Goal: Information Seeking & Learning: Learn about a topic

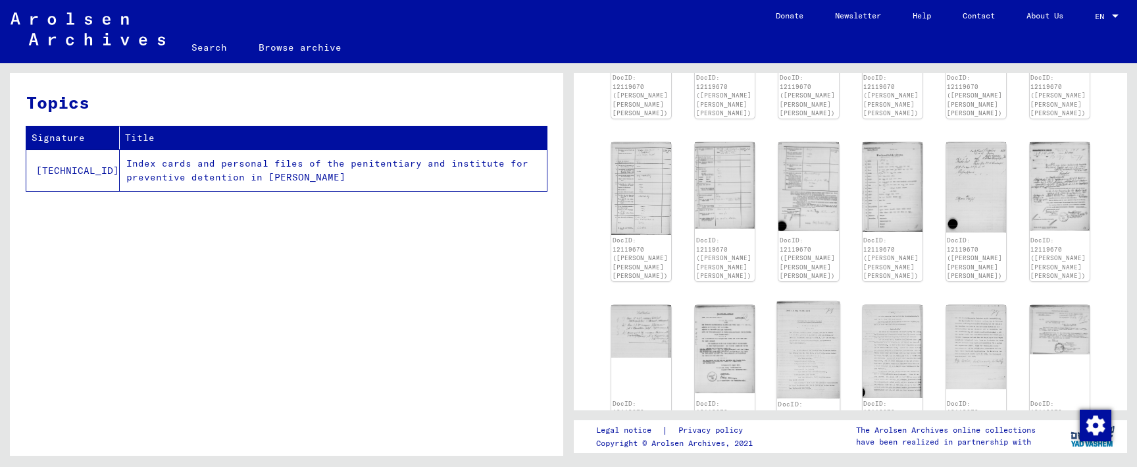
scroll to position [669, 0]
click at [797, 343] on img at bounding box center [808, 349] width 63 height 97
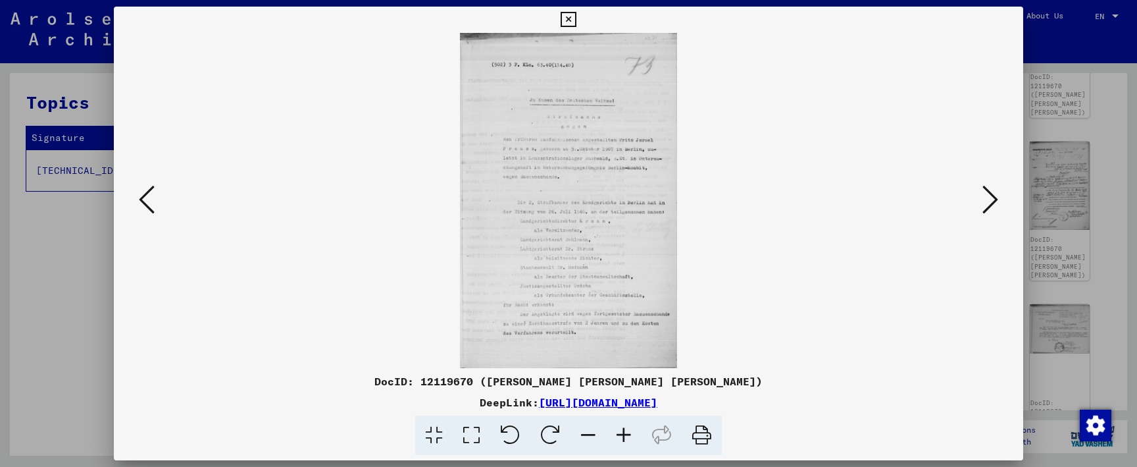
click at [627, 434] on icon at bounding box center [624, 435] width 36 height 40
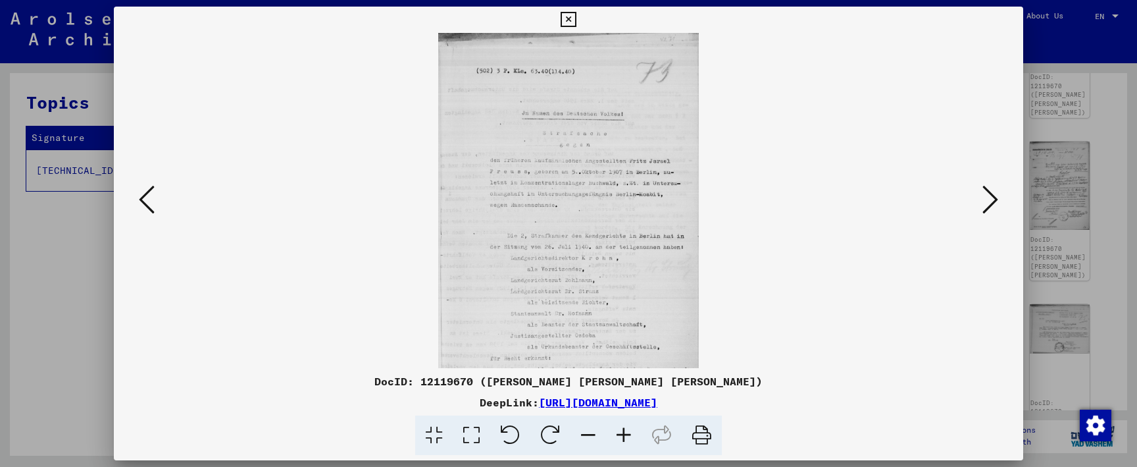
click at [627, 434] on icon at bounding box center [624, 435] width 36 height 40
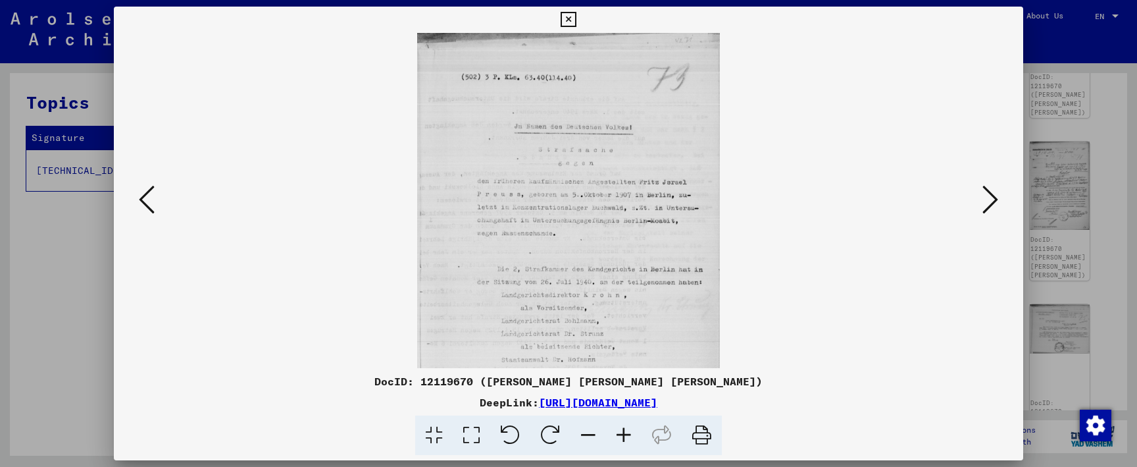
click at [627, 434] on icon at bounding box center [624, 435] width 36 height 40
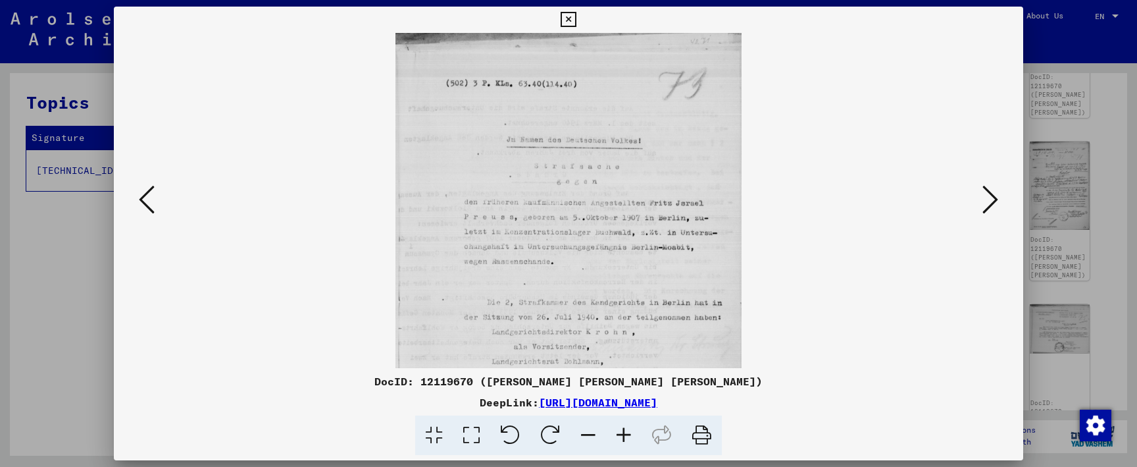
click at [627, 434] on icon at bounding box center [624, 435] width 36 height 40
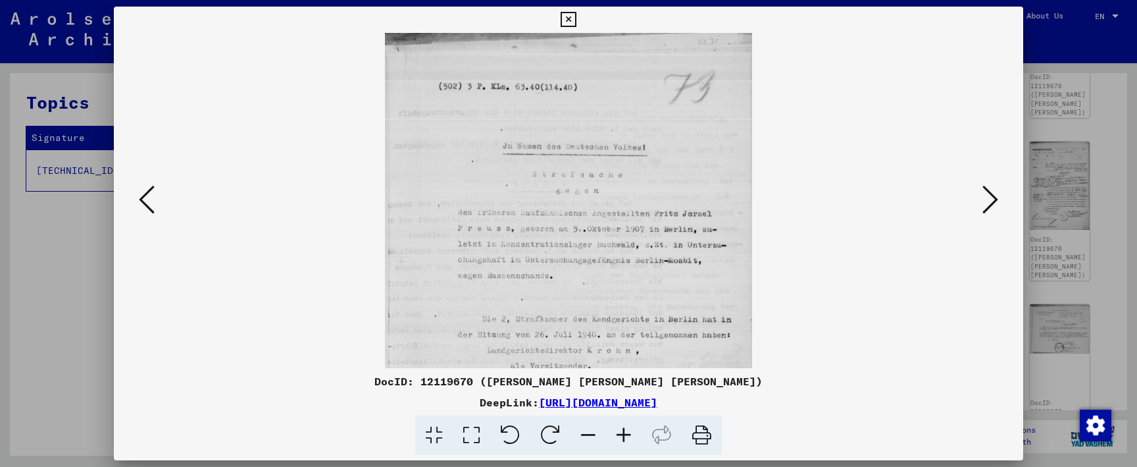
click at [627, 434] on icon at bounding box center [624, 435] width 36 height 40
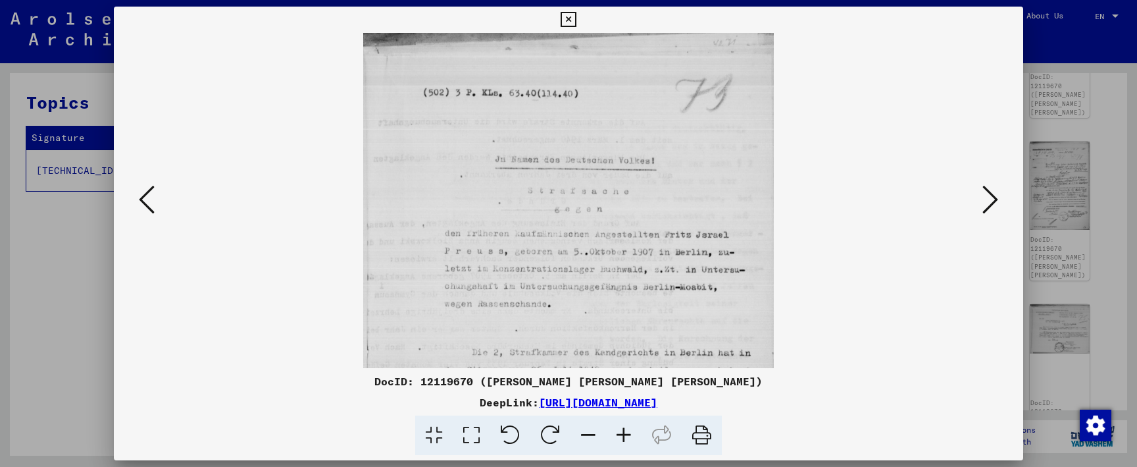
click at [627, 434] on icon at bounding box center [624, 435] width 36 height 40
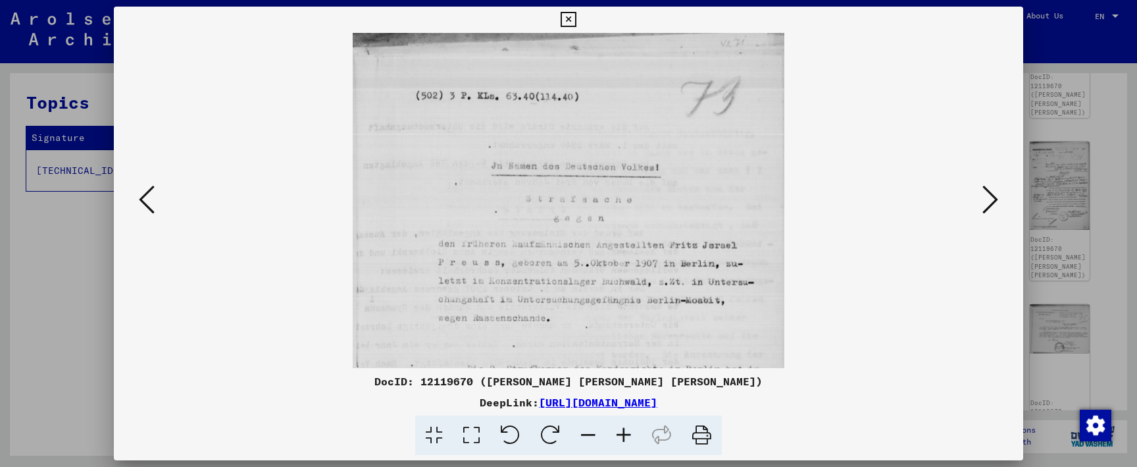
click at [141, 202] on icon at bounding box center [147, 200] width 16 height 32
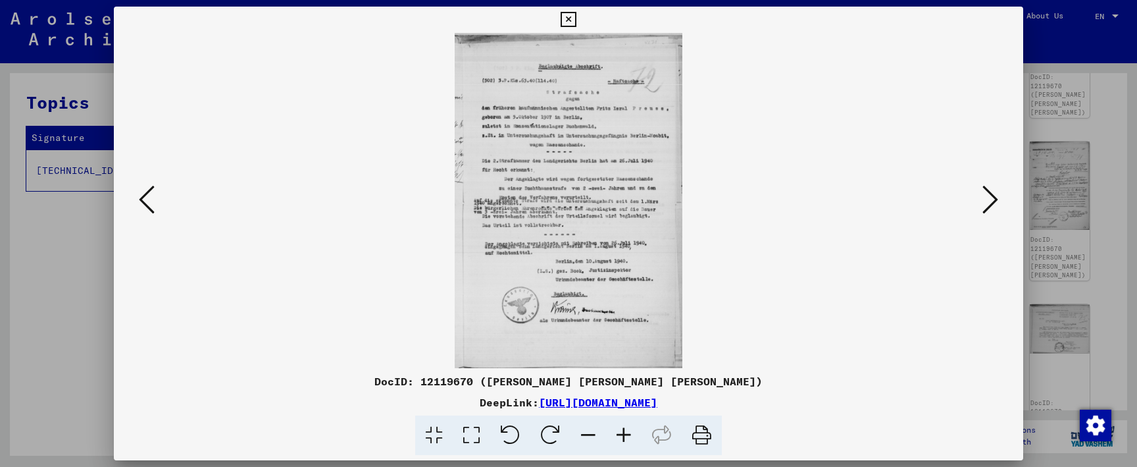
click at [147, 204] on icon at bounding box center [147, 200] width 16 height 32
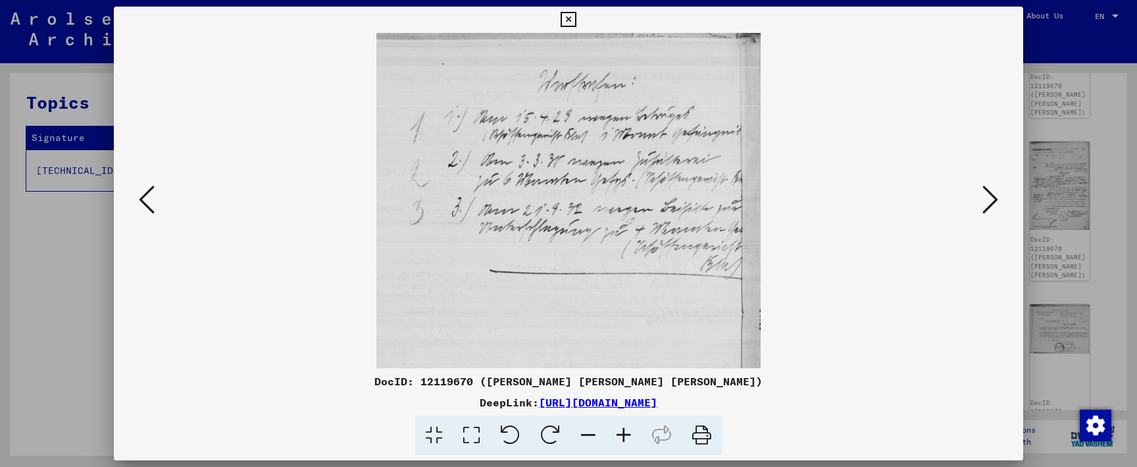
click at [147, 204] on icon at bounding box center [147, 200] width 16 height 32
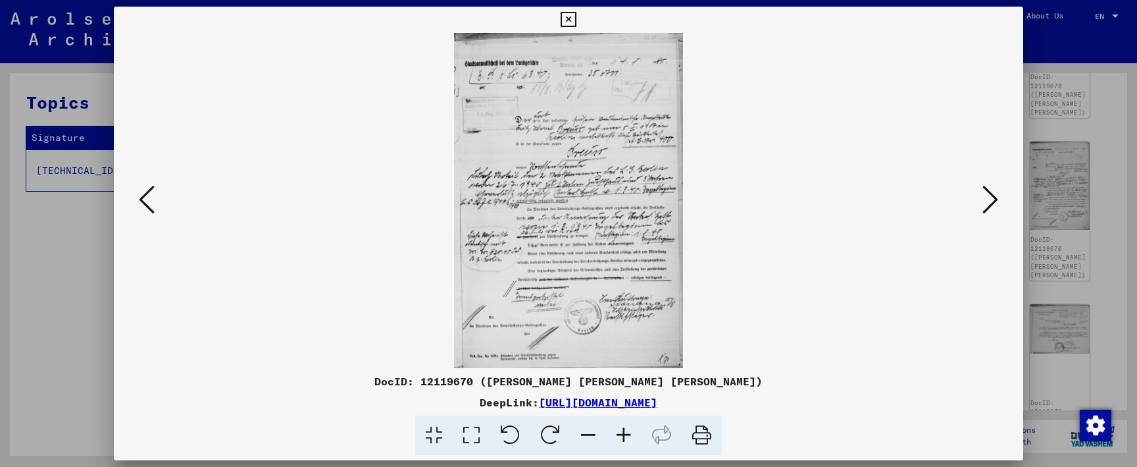
click at [147, 204] on icon at bounding box center [147, 200] width 16 height 32
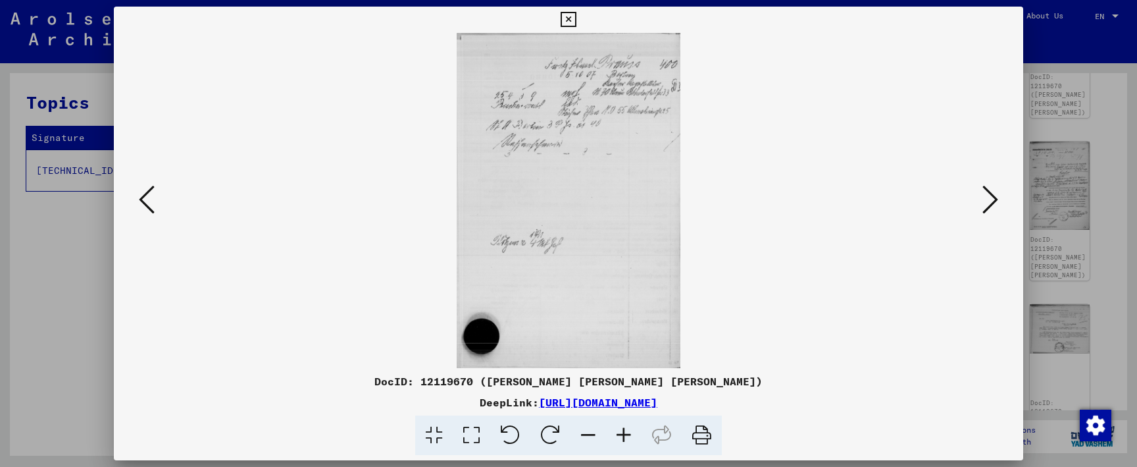
click at [988, 207] on icon at bounding box center [990, 200] width 16 height 32
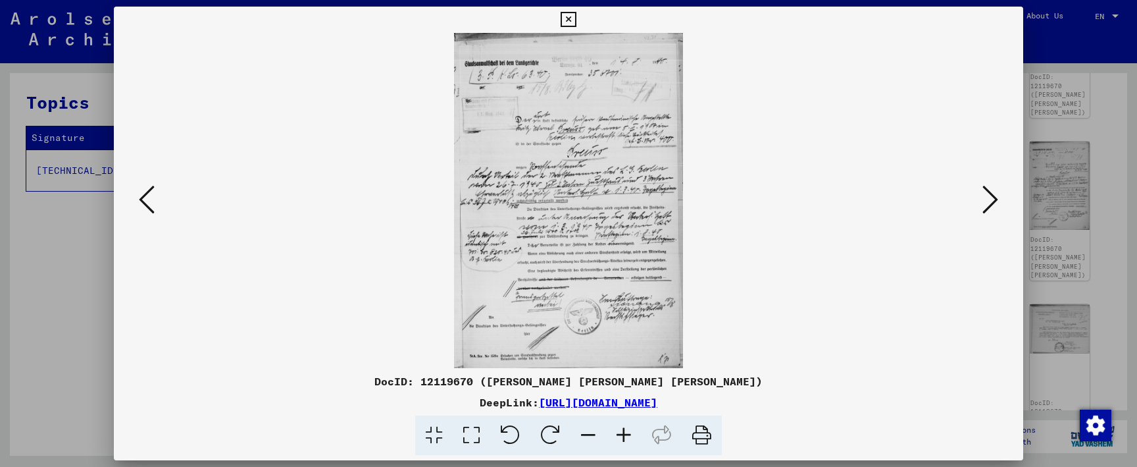
click at [988, 207] on icon at bounding box center [990, 200] width 16 height 32
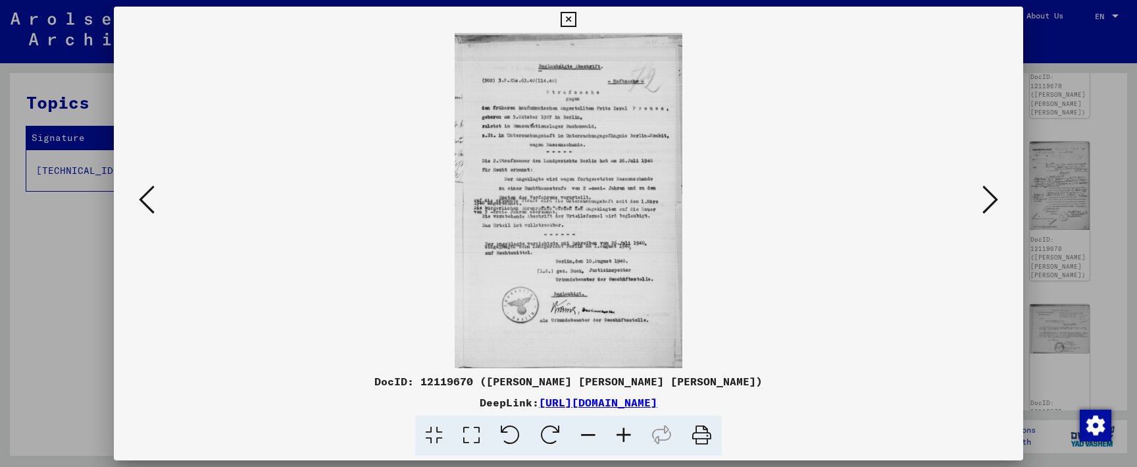
click at [988, 207] on icon at bounding box center [990, 200] width 16 height 32
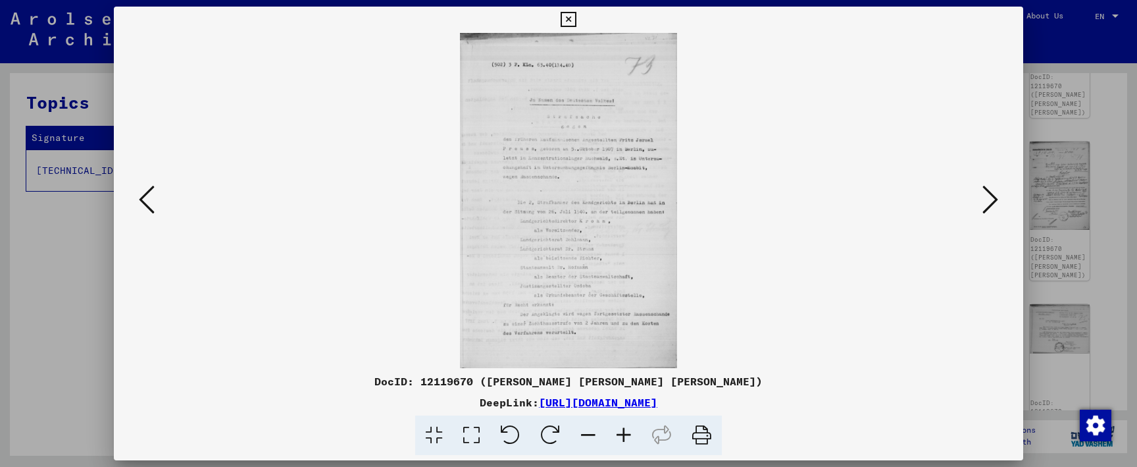
click at [988, 207] on icon at bounding box center [990, 200] width 16 height 32
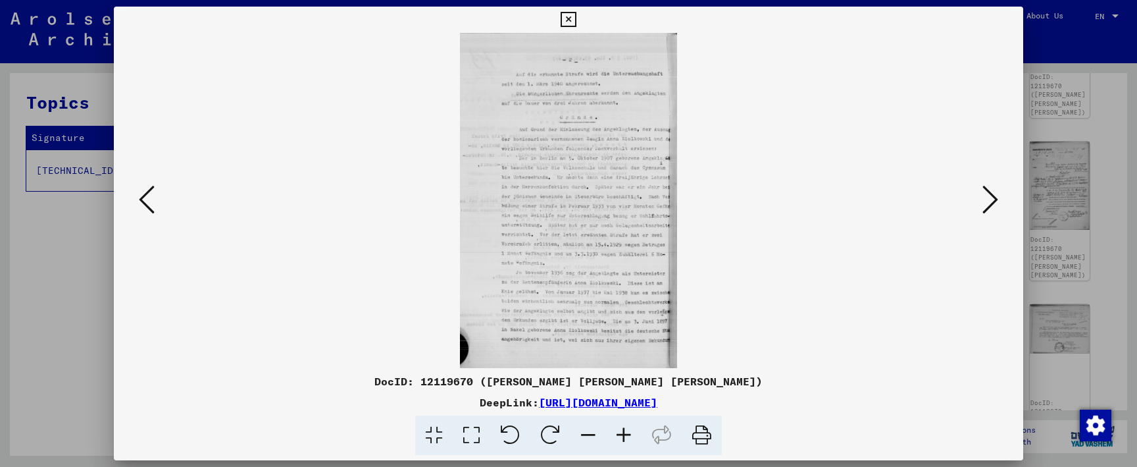
click at [988, 207] on icon at bounding box center [990, 200] width 16 height 32
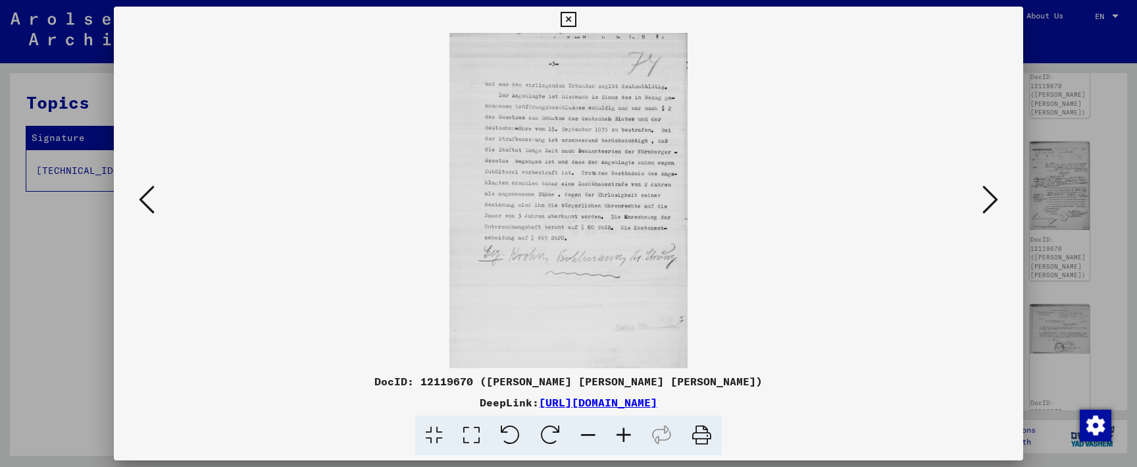
click at [988, 207] on icon at bounding box center [990, 200] width 16 height 32
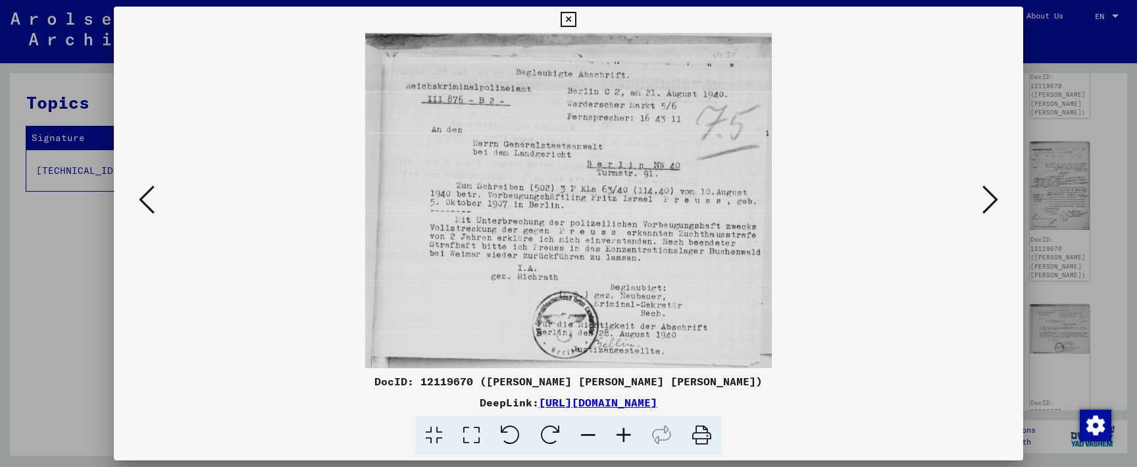
click at [988, 207] on icon at bounding box center [990, 200] width 16 height 32
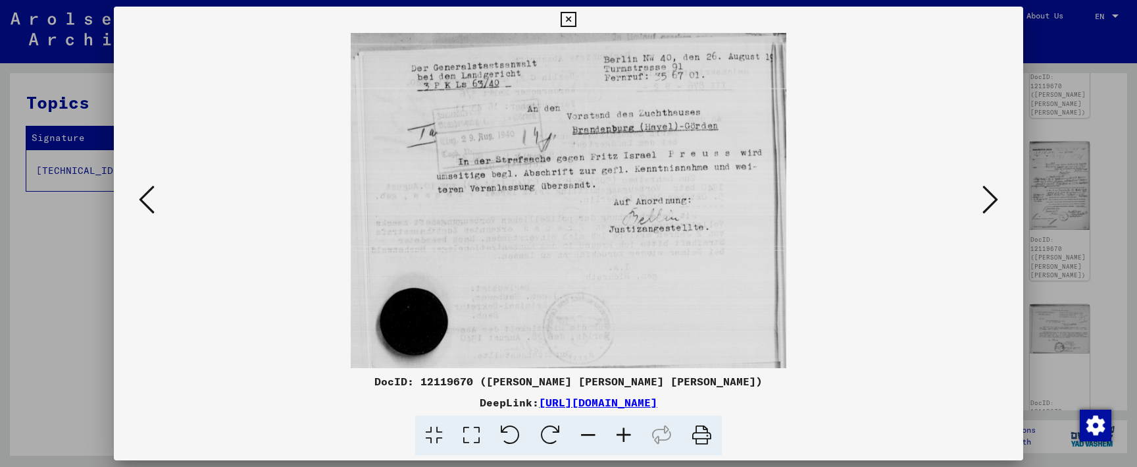
click at [962, 205] on viewer-one-image at bounding box center [569, 200] width 820 height 335
click at [989, 209] on icon at bounding box center [990, 200] width 16 height 32
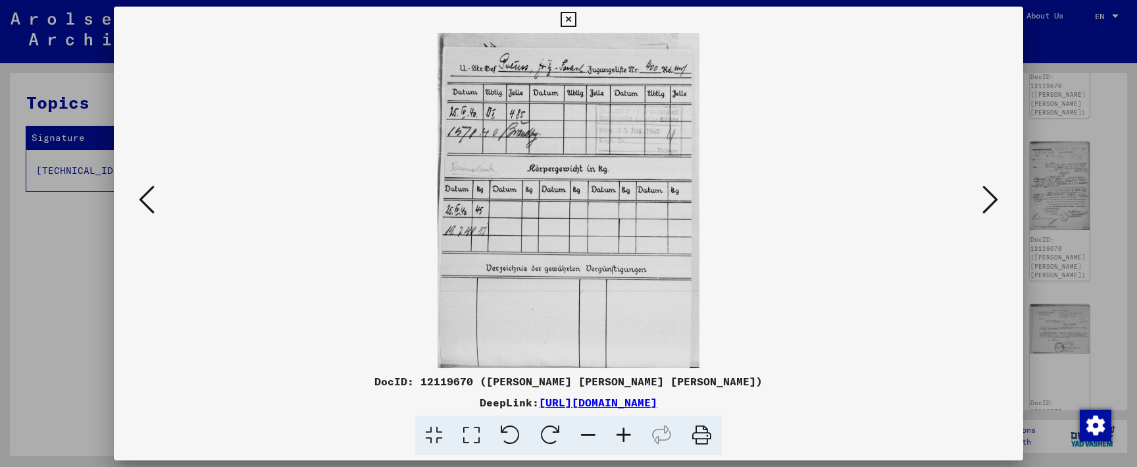
click at [989, 209] on icon at bounding box center [990, 200] width 16 height 32
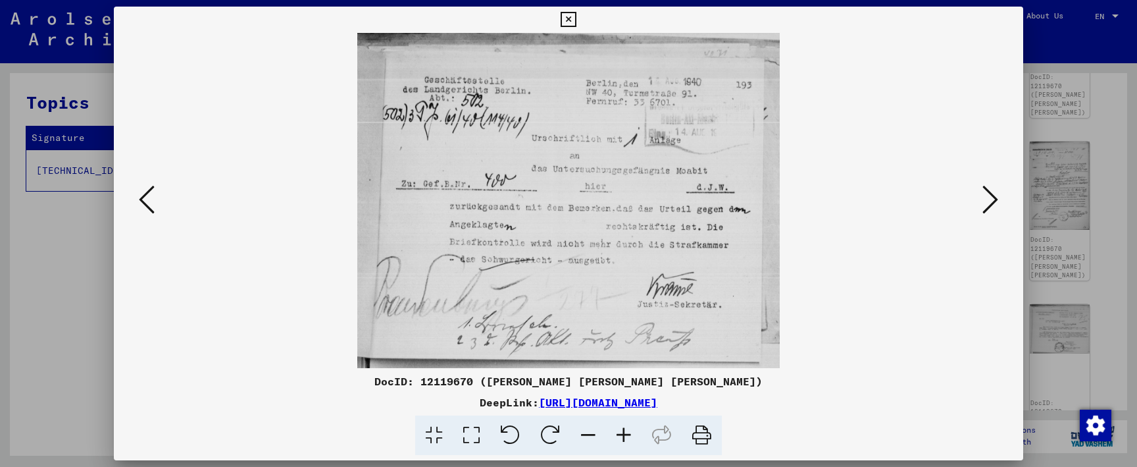
click at [989, 209] on icon at bounding box center [990, 200] width 16 height 32
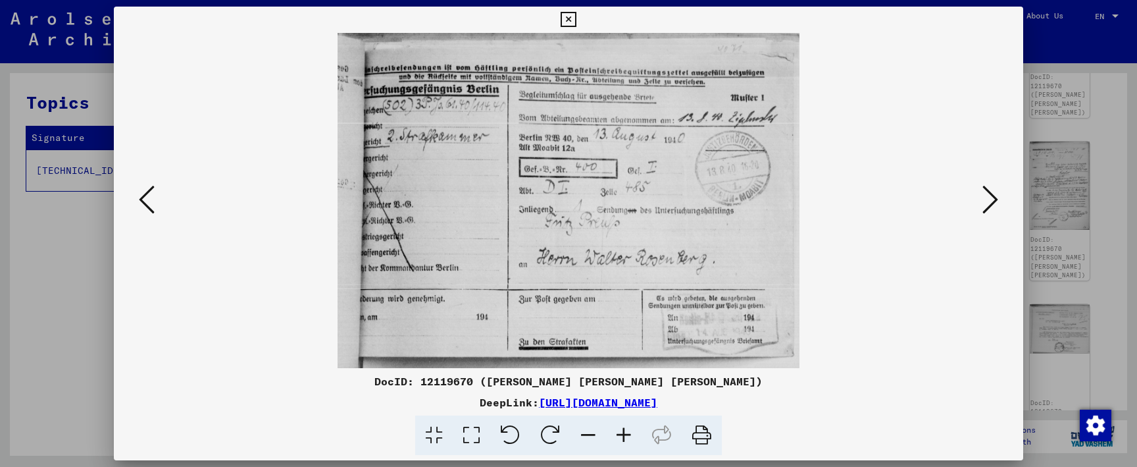
click at [989, 208] on icon at bounding box center [990, 200] width 16 height 32
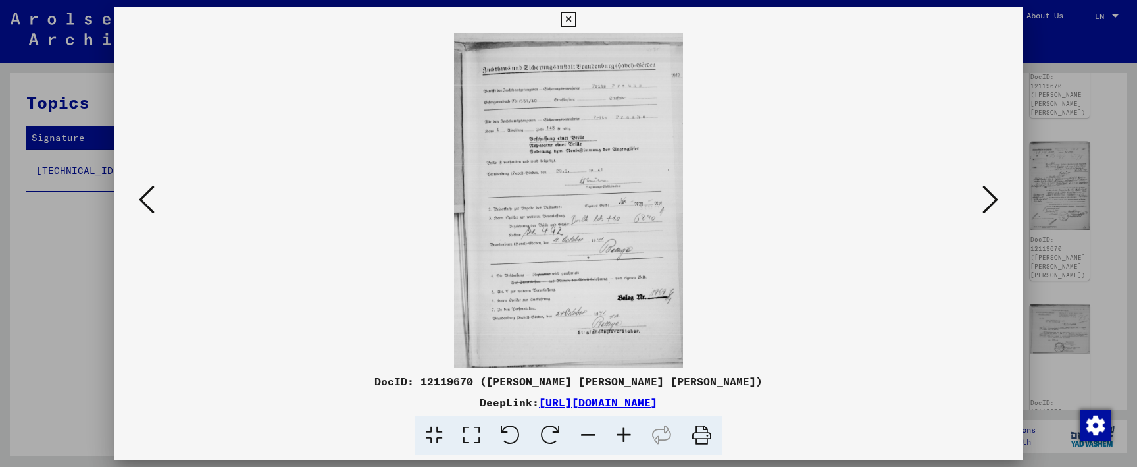
click at [989, 208] on icon at bounding box center [990, 200] width 16 height 32
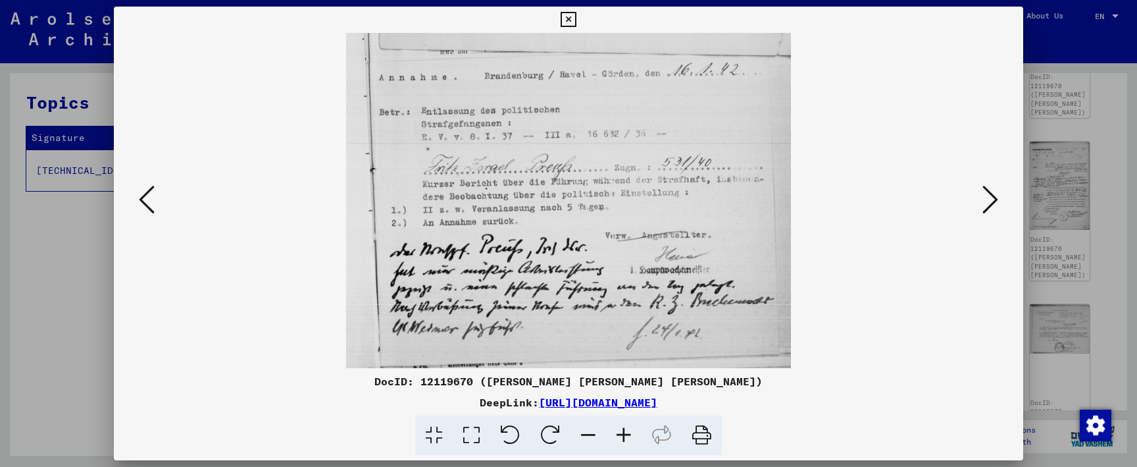
click at [989, 208] on icon at bounding box center [990, 200] width 16 height 32
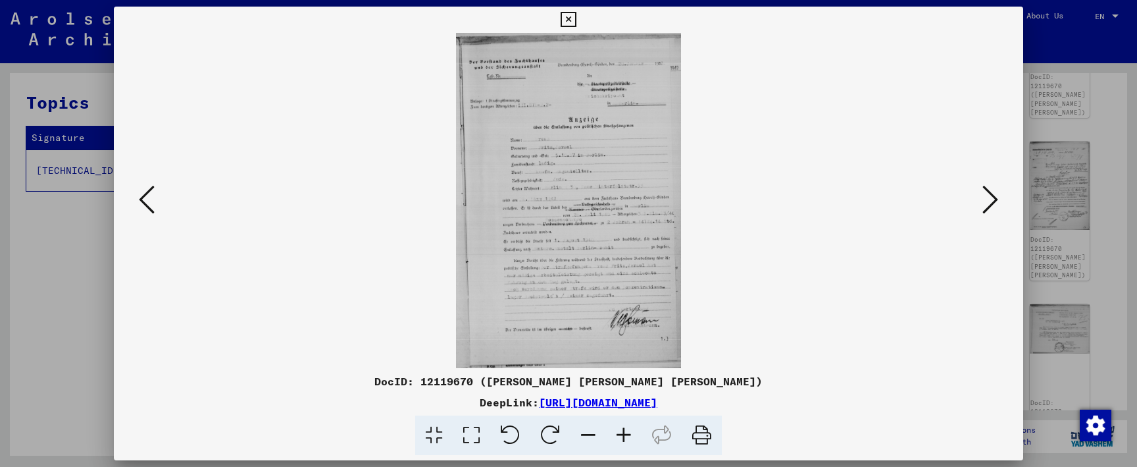
click at [622, 432] on icon at bounding box center [624, 435] width 36 height 40
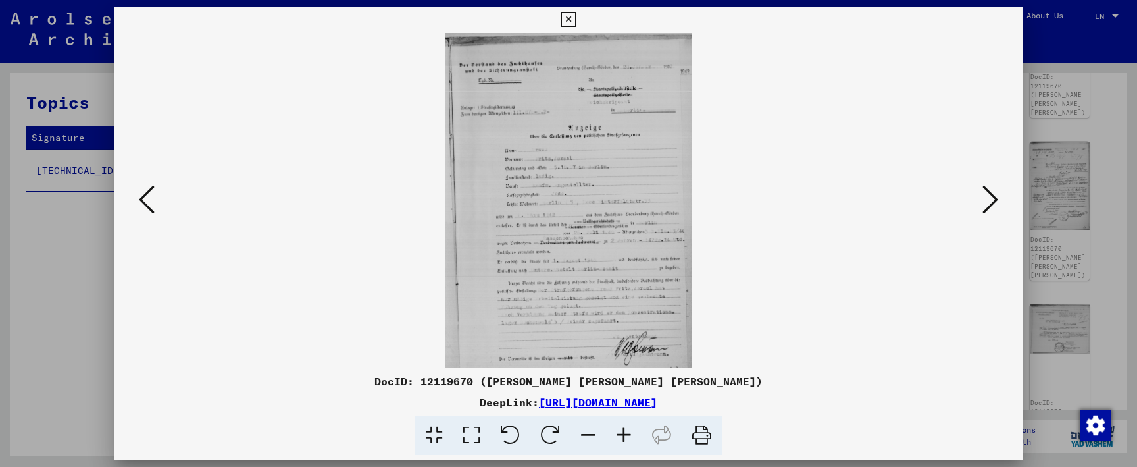
click at [622, 432] on icon at bounding box center [624, 435] width 36 height 40
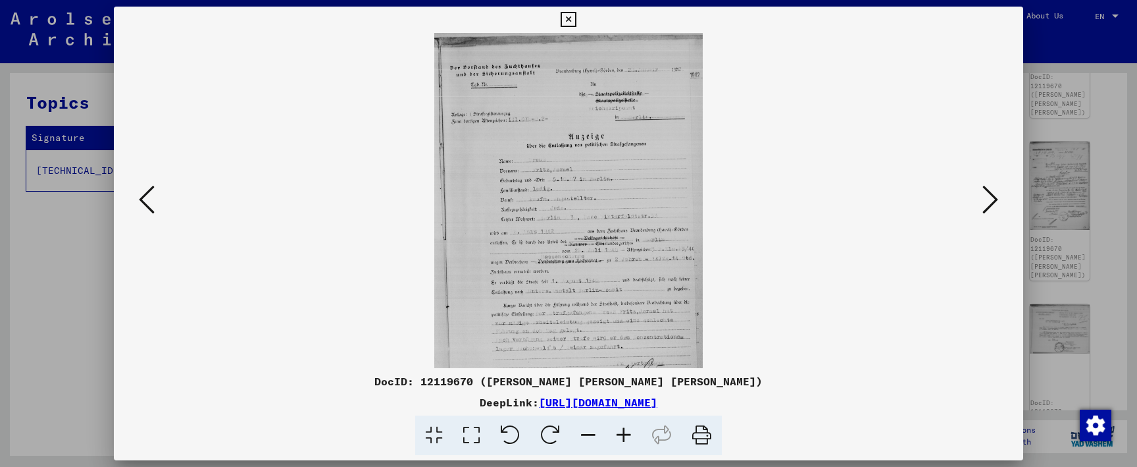
click at [622, 432] on icon at bounding box center [624, 435] width 36 height 40
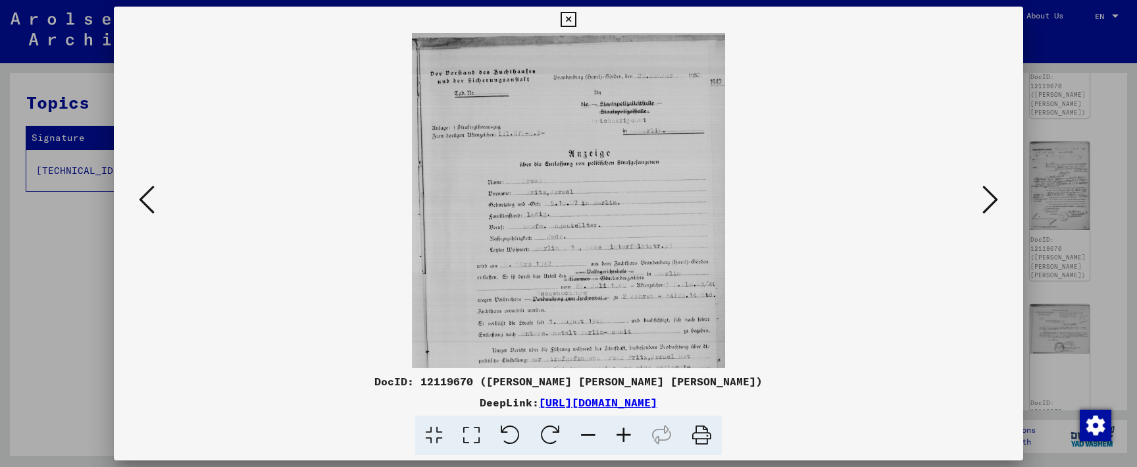
click at [622, 432] on icon at bounding box center [624, 435] width 36 height 40
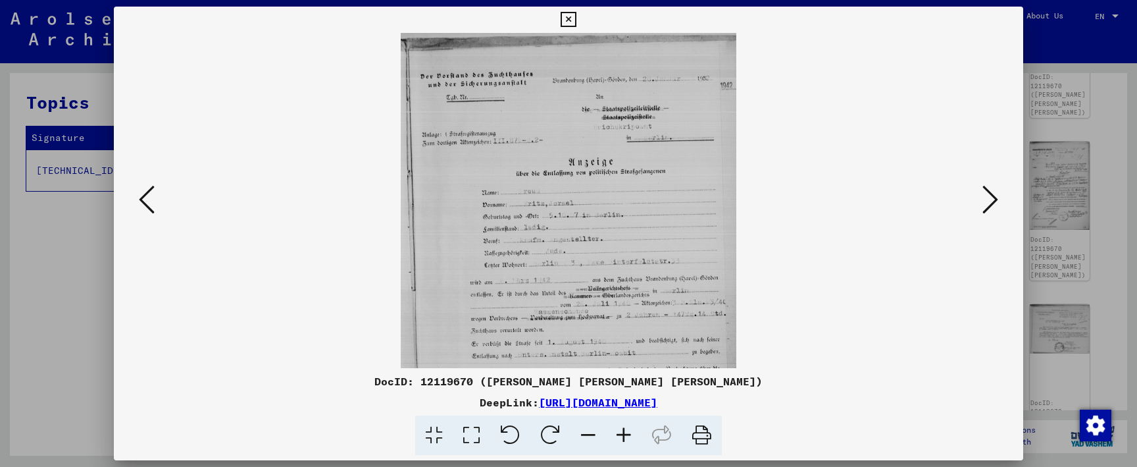
click at [622, 432] on icon at bounding box center [624, 435] width 36 height 40
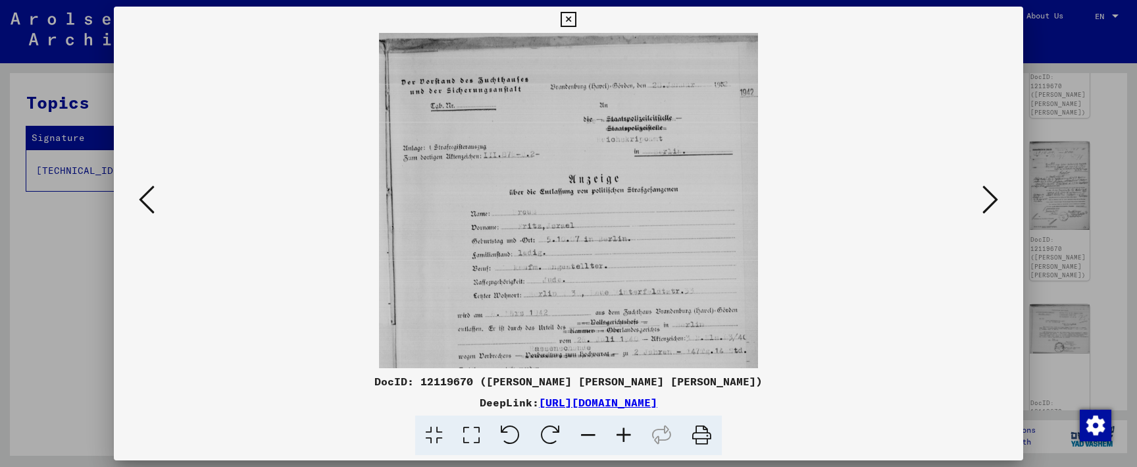
click at [622, 432] on icon at bounding box center [624, 435] width 36 height 40
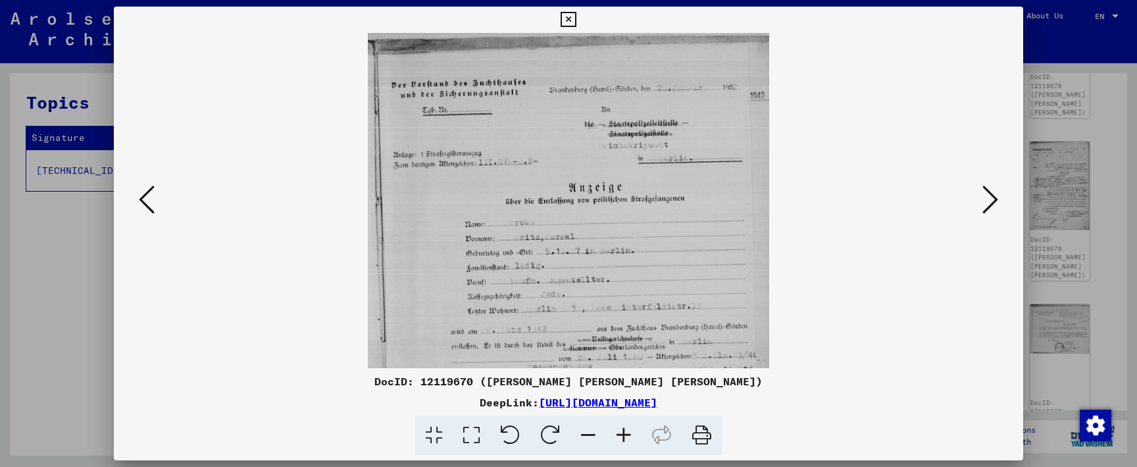
click at [622, 432] on icon at bounding box center [624, 435] width 36 height 40
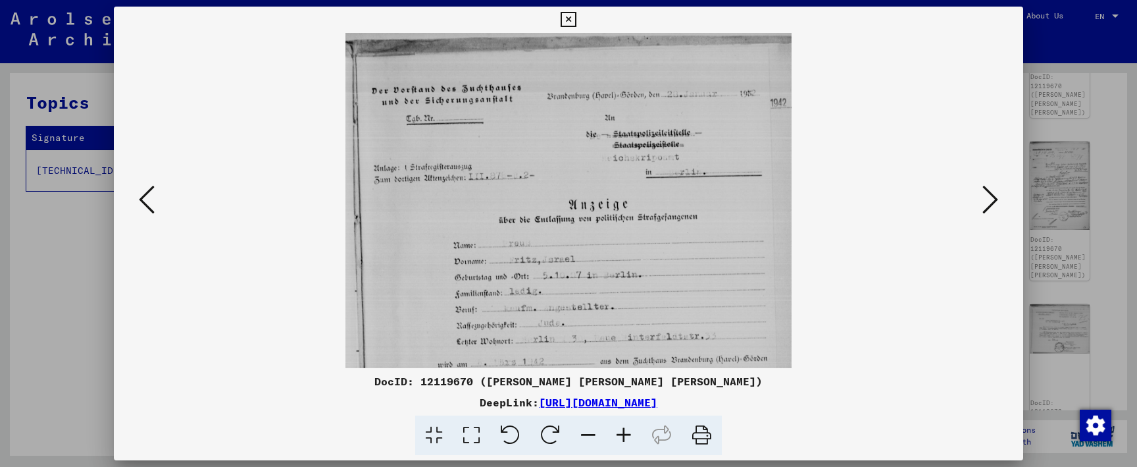
click at [622, 432] on icon at bounding box center [624, 435] width 36 height 40
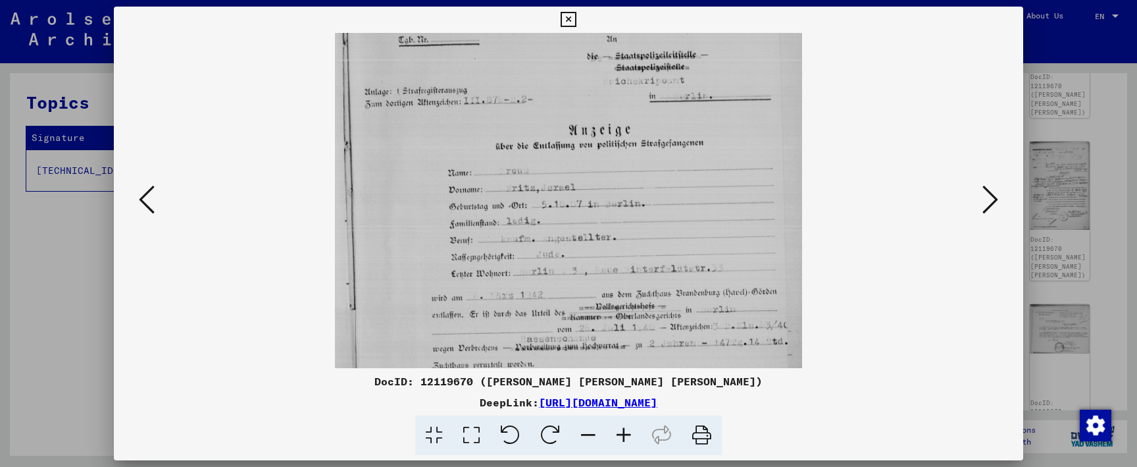
scroll to position [84, 0]
drag, startPoint x: 649, startPoint y: 326, endPoint x: 649, endPoint y: 241, distance: 84.2
click at [628, 428] on icon at bounding box center [624, 435] width 36 height 40
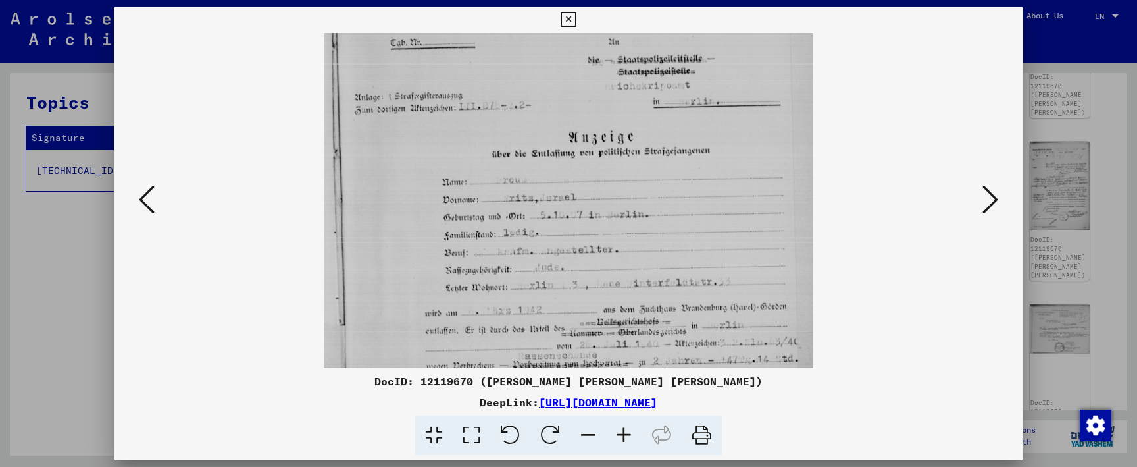
click at [628, 428] on icon at bounding box center [624, 435] width 36 height 40
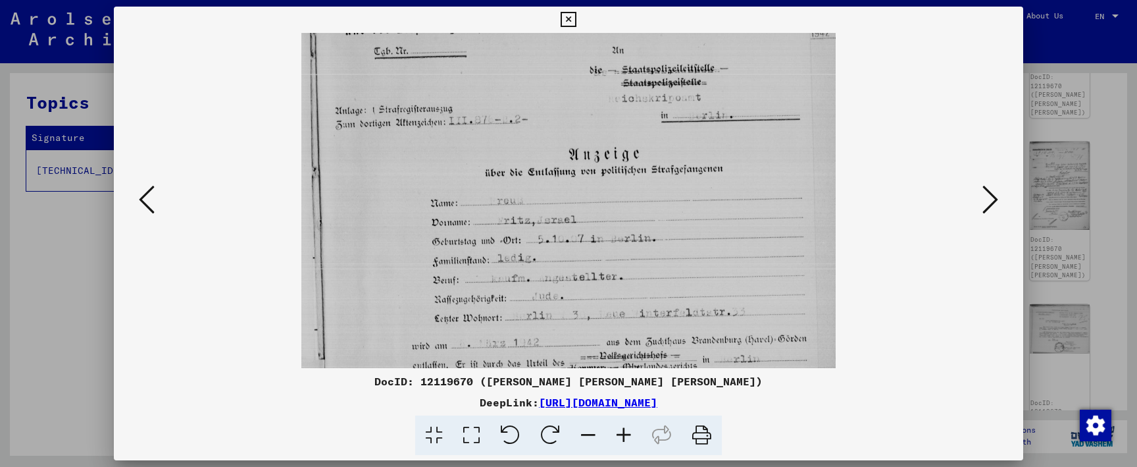
click at [628, 428] on icon at bounding box center [624, 435] width 36 height 40
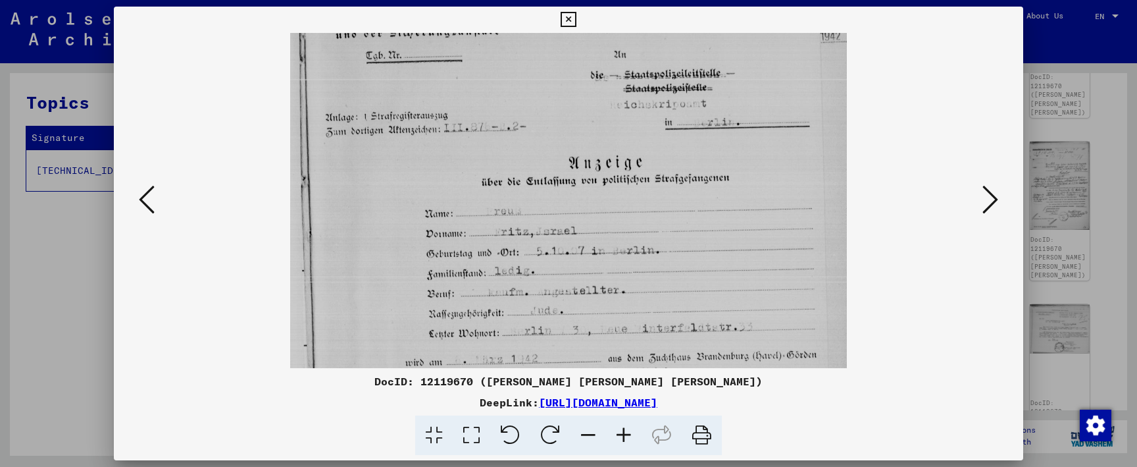
click at [628, 428] on icon at bounding box center [624, 435] width 36 height 40
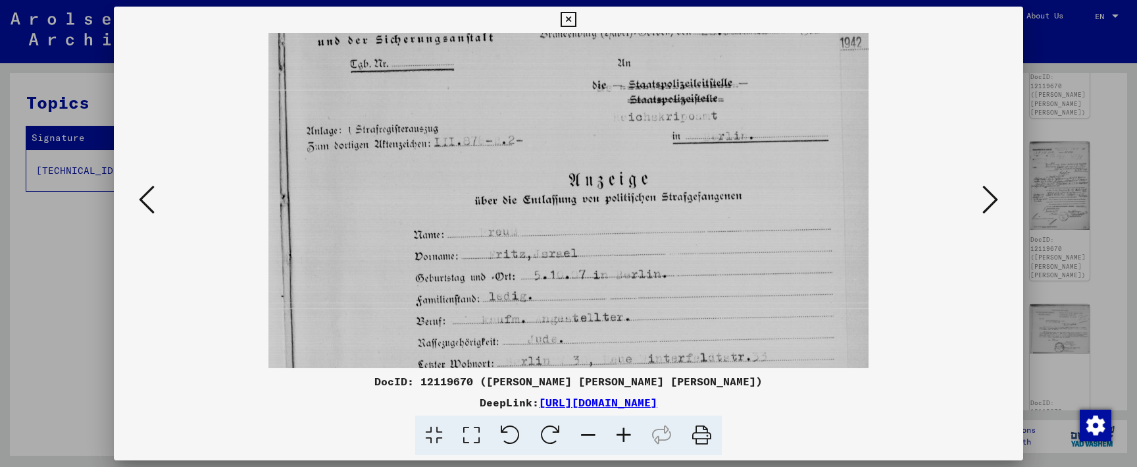
click at [628, 428] on icon at bounding box center [624, 435] width 36 height 40
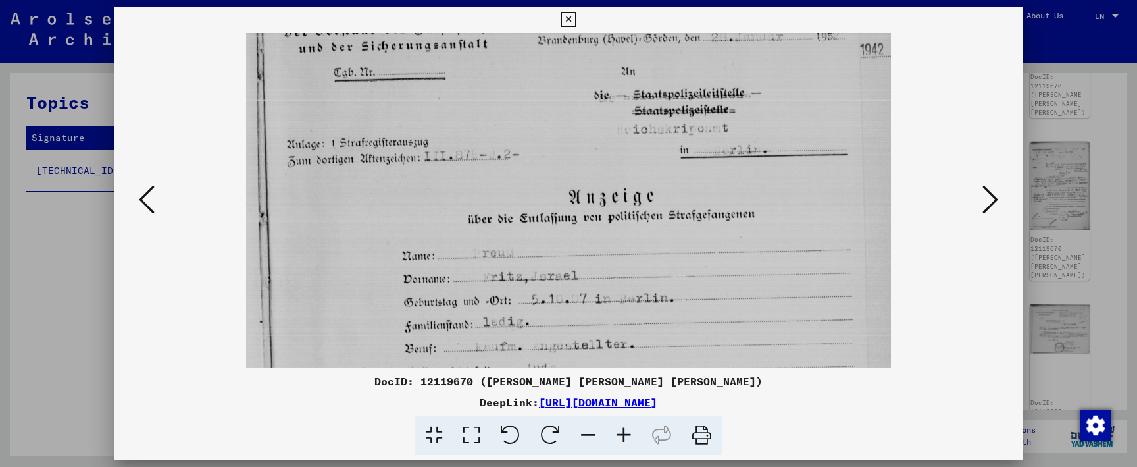
click at [628, 428] on icon at bounding box center [624, 435] width 36 height 40
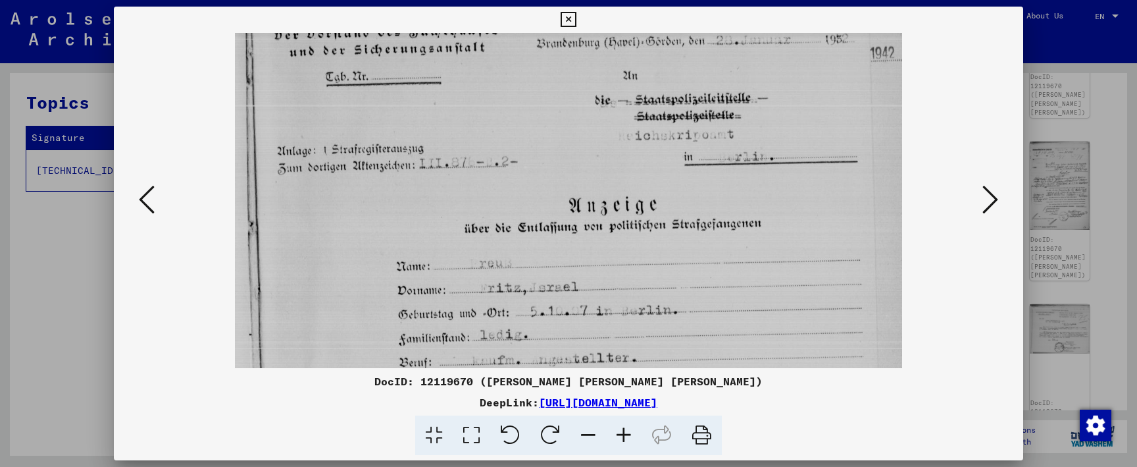
click at [628, 428] on icon at bounding box center [624, 435] width 36 height 40
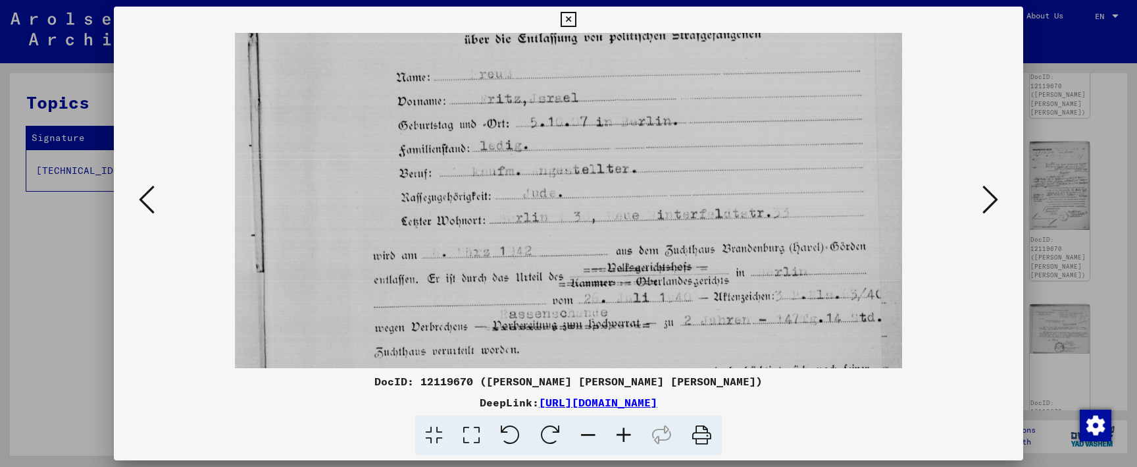
drag, startPoint x: 628, startPoint y: 331, endPoint x: 628, endPoint y: 141, distance: 189.5
click at [628, 145] on img at bounding box center [568, 255] width 667 height 993
click at [628, 436] on icon at bounding box center [624, 435] width 36 height 40
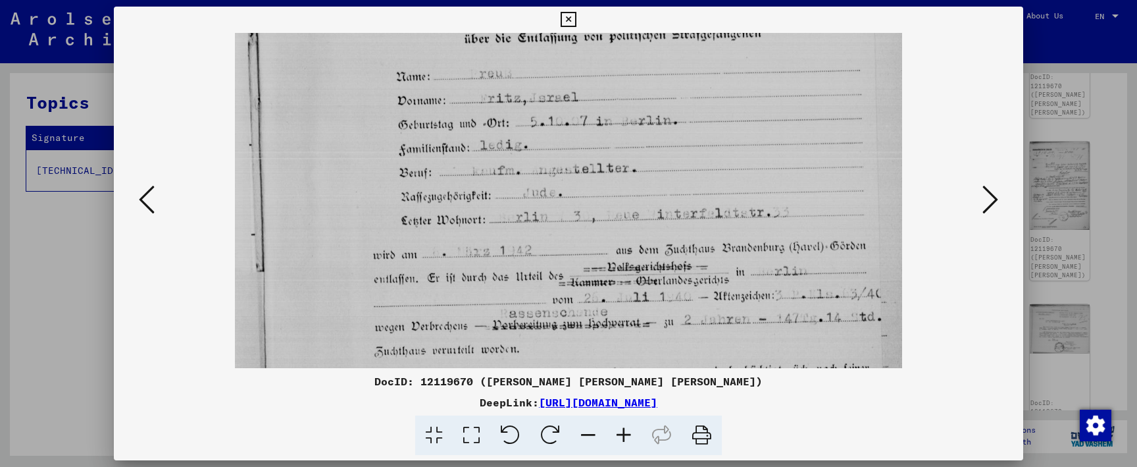
click at [628, 436] on icon at bounding box center [624, 435] width 36 height 40
click at [628, 342] on img at bounding box center [568, 255] width 667 height 993
click at [155, 201] on button at bounding box center [147, 201] width 24 height 38
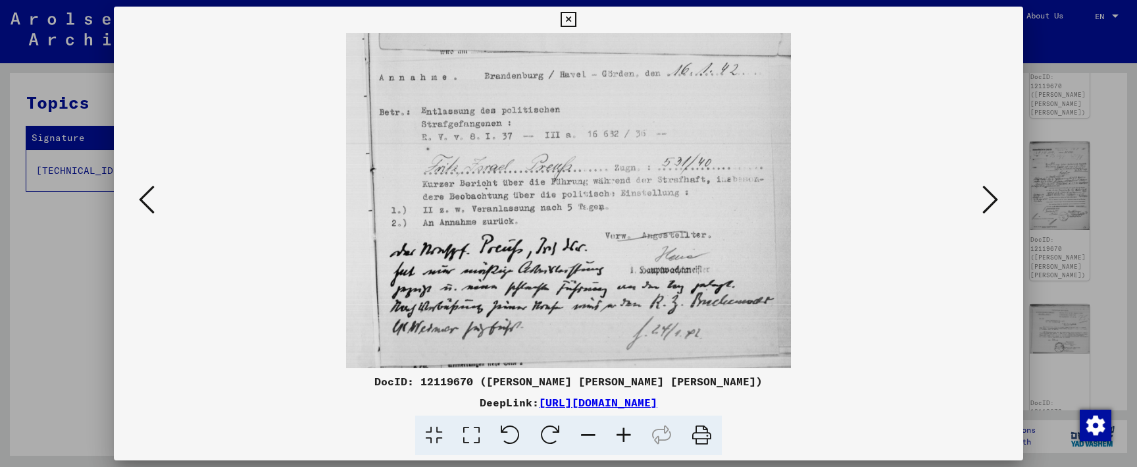
click at [154, 201] on icon at bounding box center [147, 200] width 16 height 32
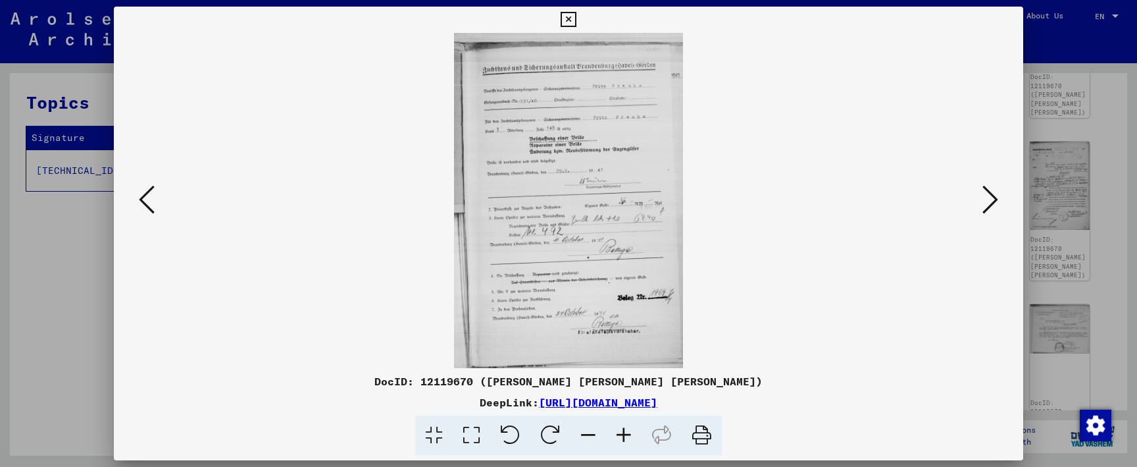
click at [154, 201] on icon at bounding box center [147, 200] width 16 height 32
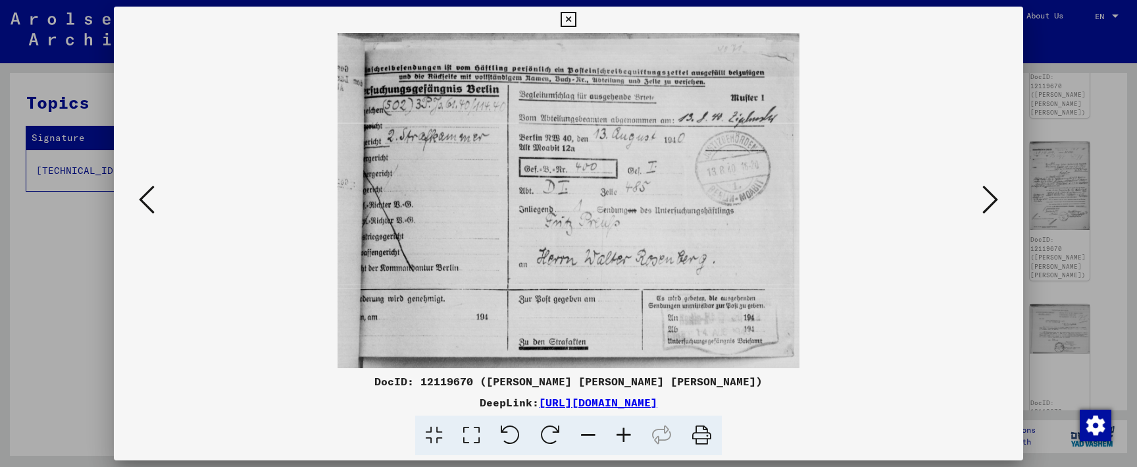
click at [154, 201] on icon at bounding box center [147, 200] width 16 height 32
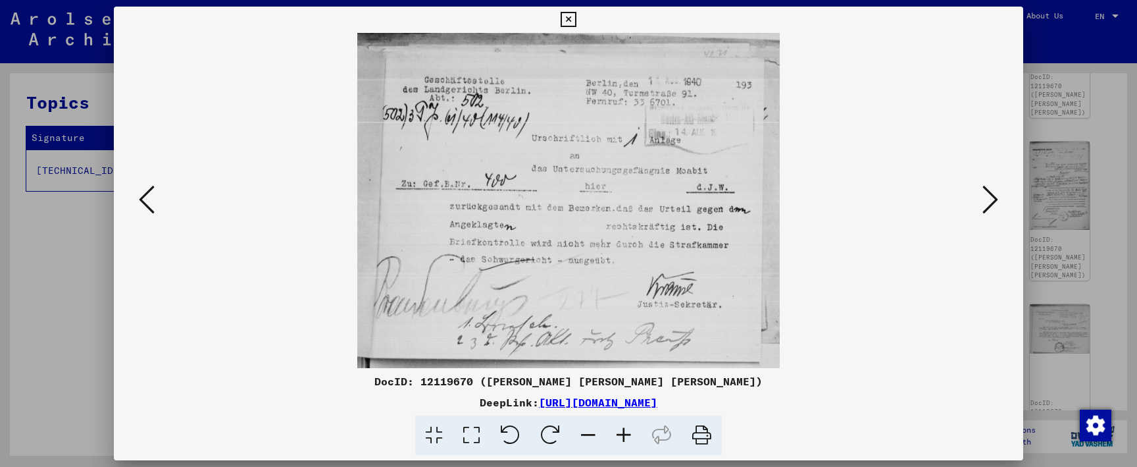
click at [154, 201] on icon at bounding box center [147, 200] width 16 height 32
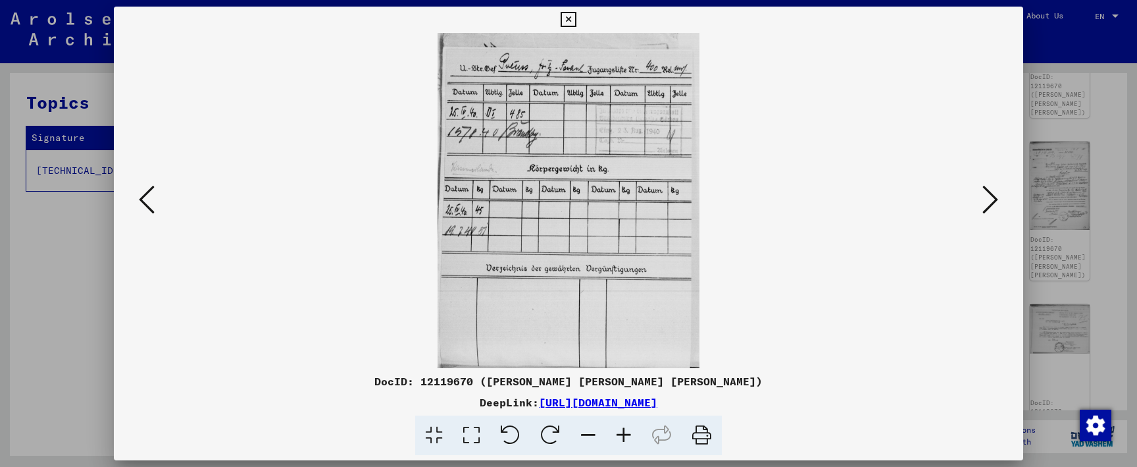
click at [154, 201] on icon at bounding box center [147, 200] width 16 height 32
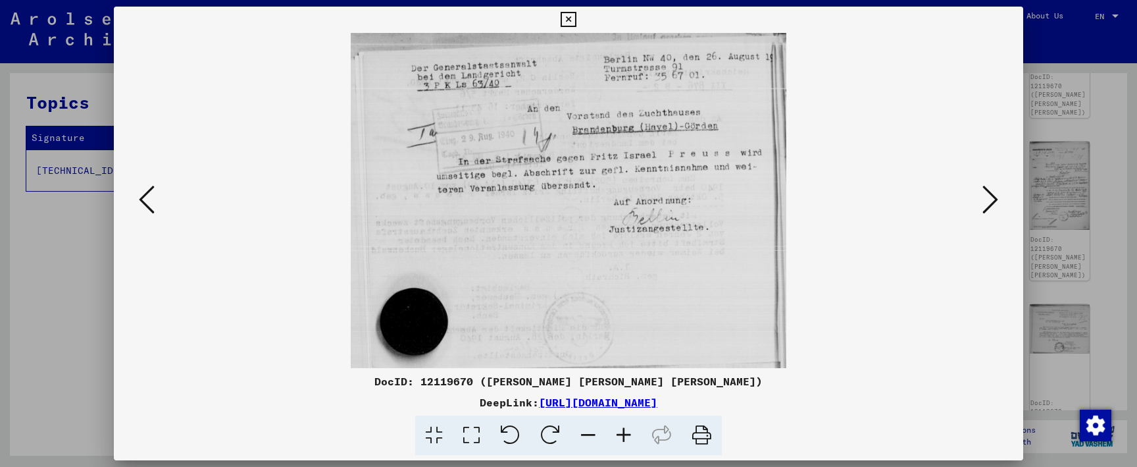
click at [154, 201] on icon at bounding box center [147, 200] width 16 height 32
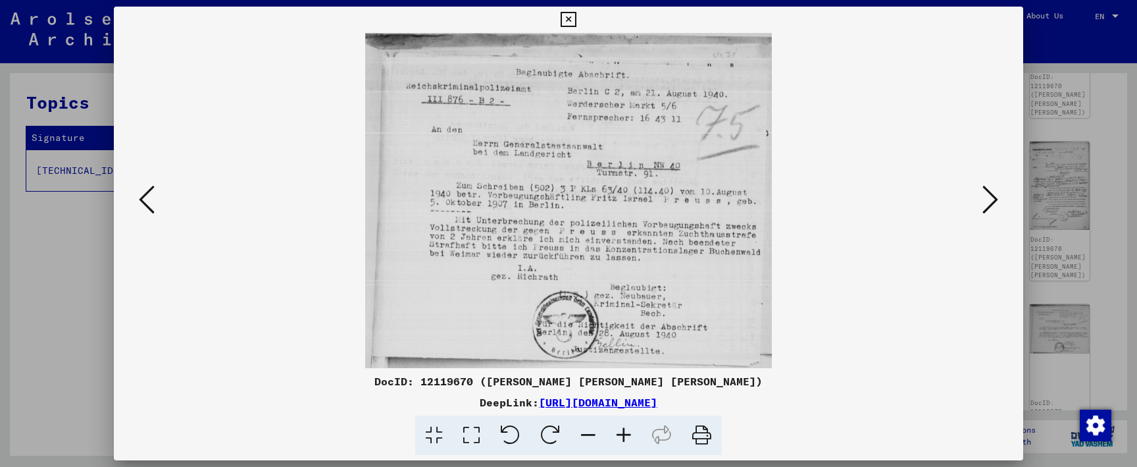
click at [154, 201] on icon at bounding box center [147, 200] width 16 height 32
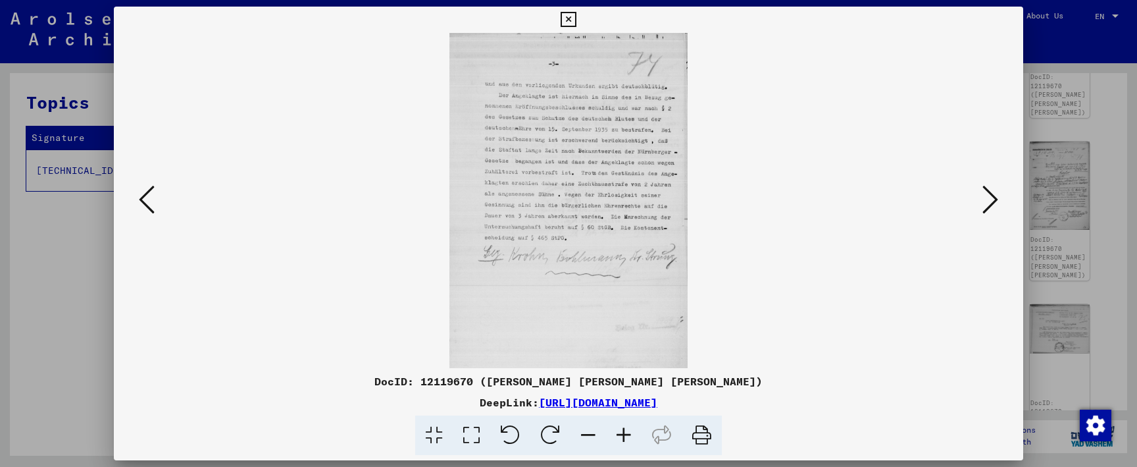
click at [154, 201] on icon at bounding box center [147, 200] width 16 height 32
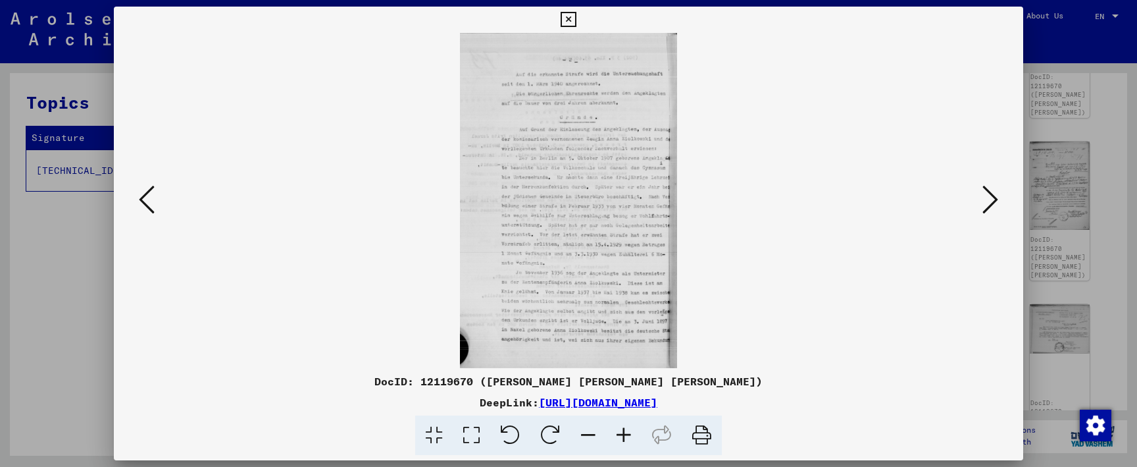
click at [622, 433] on icon at bounding box center [624, 435] width 36 height 40
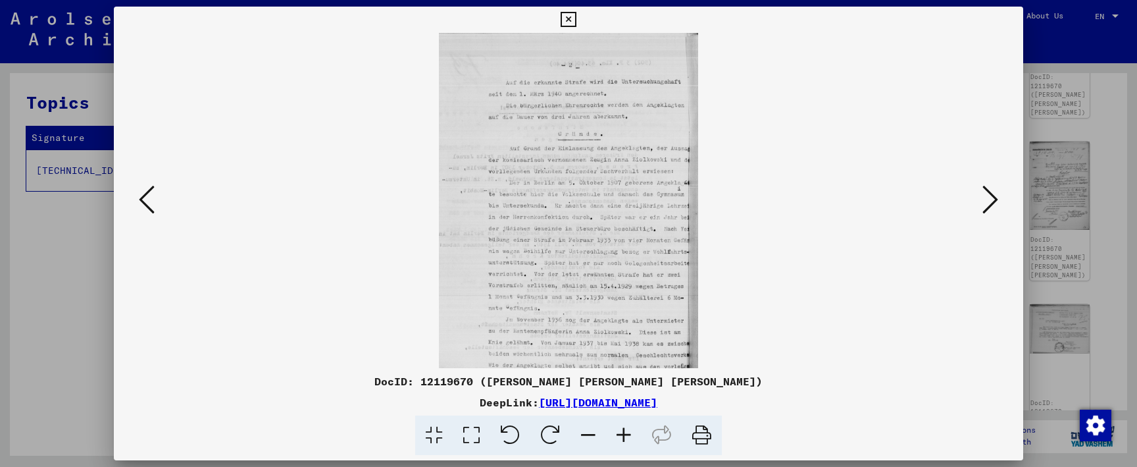
click at [622, 433] on icon at bounding box center [624, 435] width 36 height 40
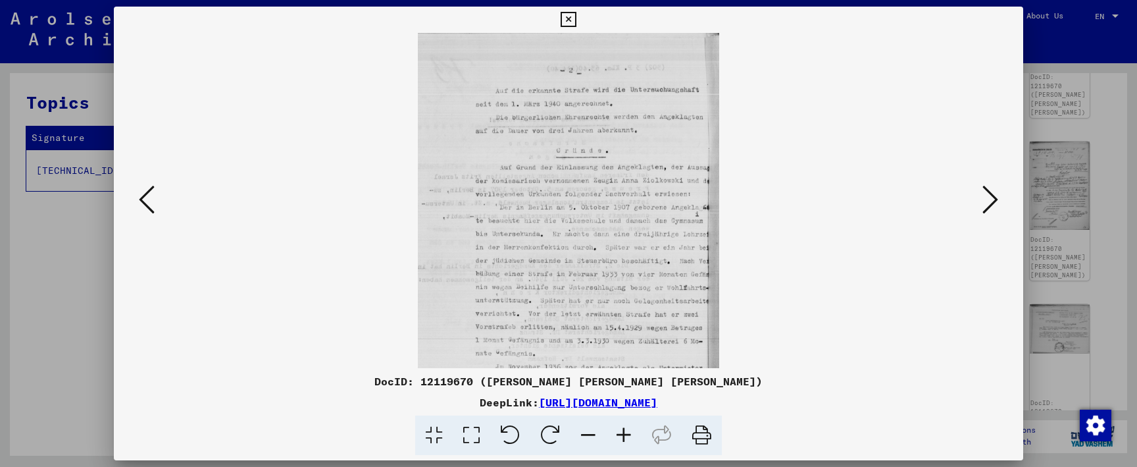
click at [622, 433] on icon at bounding box center [624, 435] width 36 height 40
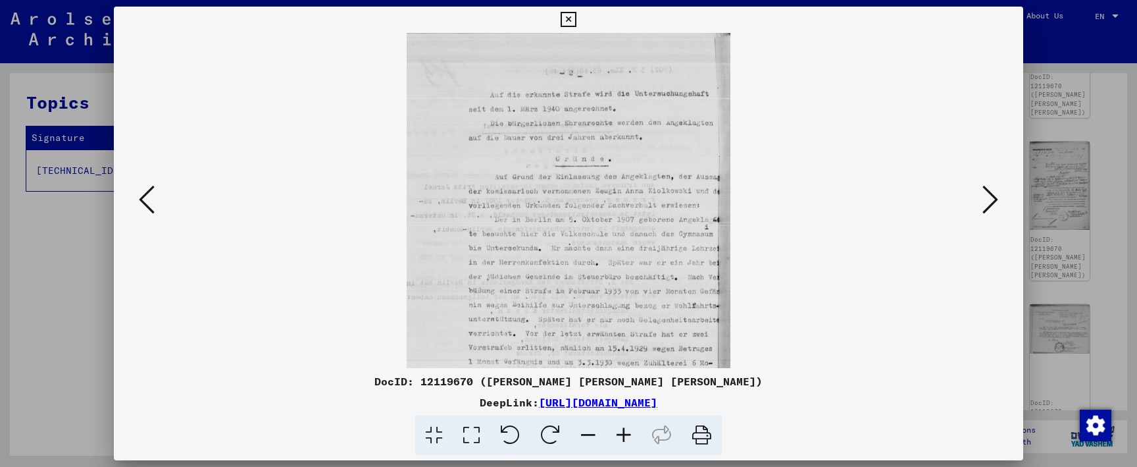
click at [622, 433] on icon at bounding box center [624, 435] width 36 height 40
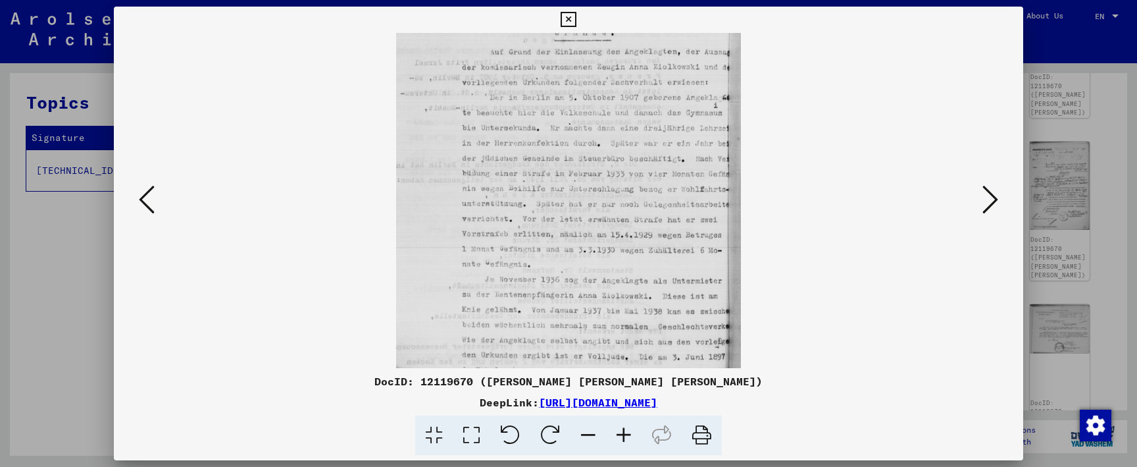
drag, startPoint x: 686, startPoint y: 299, endPoint x: 689, endPoint y: 163, distance: 136.2
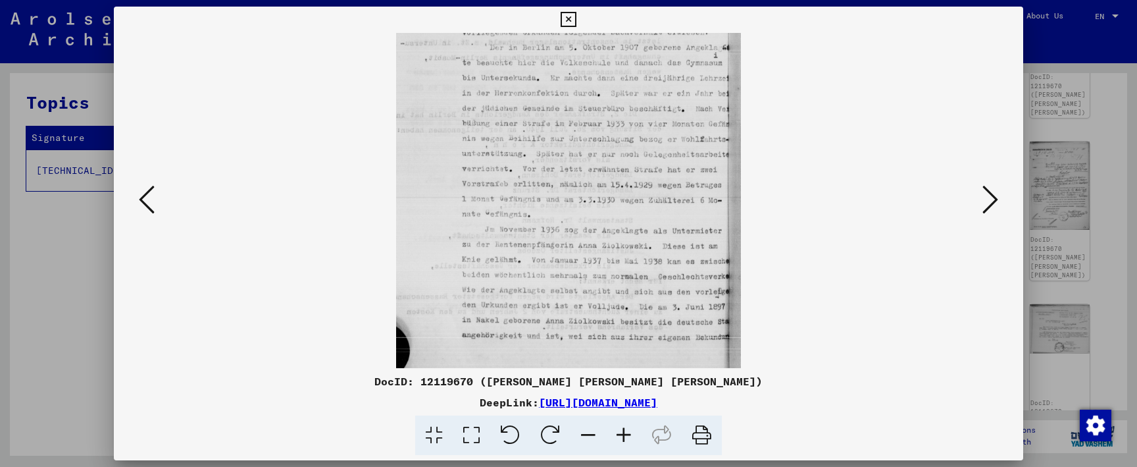
scroll to position [197, 0]
drag, startPoint x: 700, startPoint y: 237, endPoint x: 700, endPoint y: 172, distance: 65.1
click at [990, 193] on icon at bounding box center [990, 200] width 16 height 32
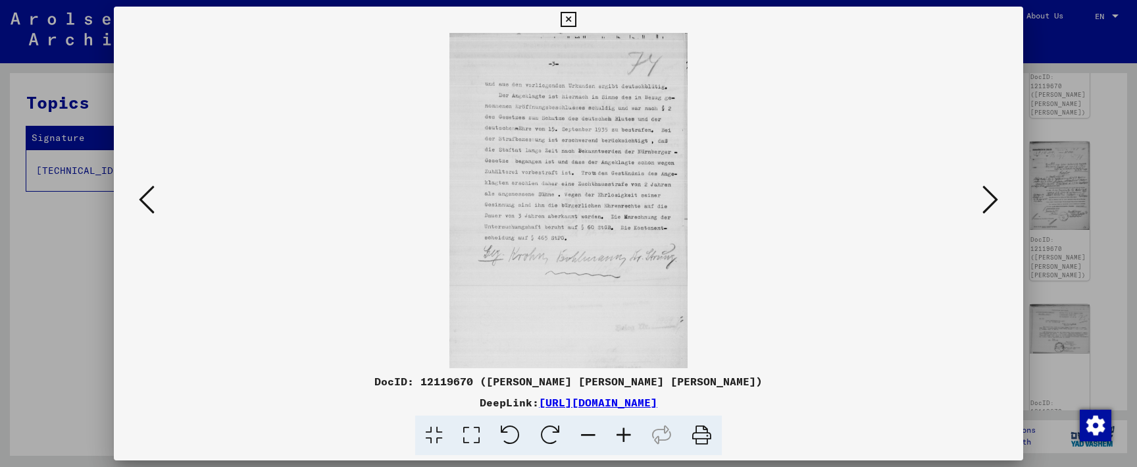
click at [156, 194] on button at bounding box center [147, 201] width 24 height 38
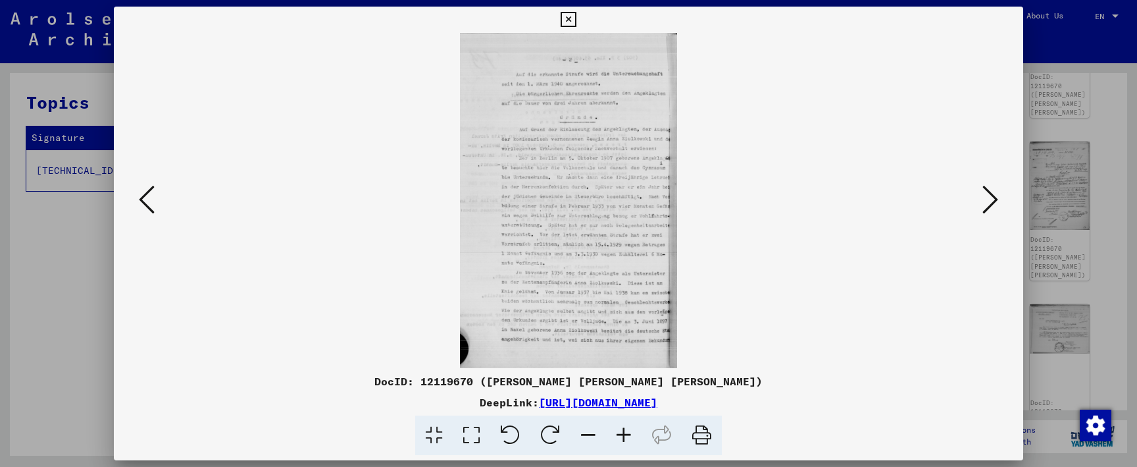
click at [155, 194] on button at bounding box center [147, 201] width 24 height 38
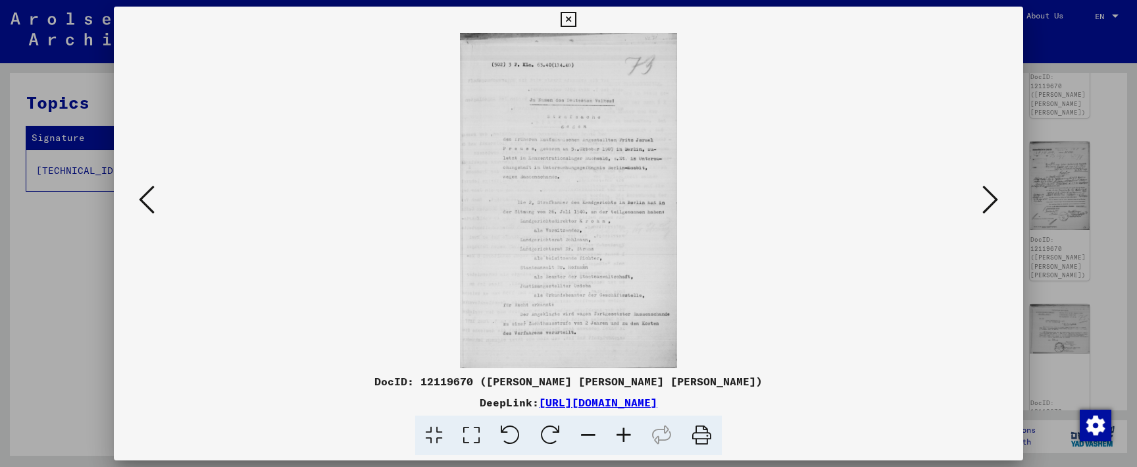
click at [985, 209] on icon at bounding box center [990, 200] width 16 height 32
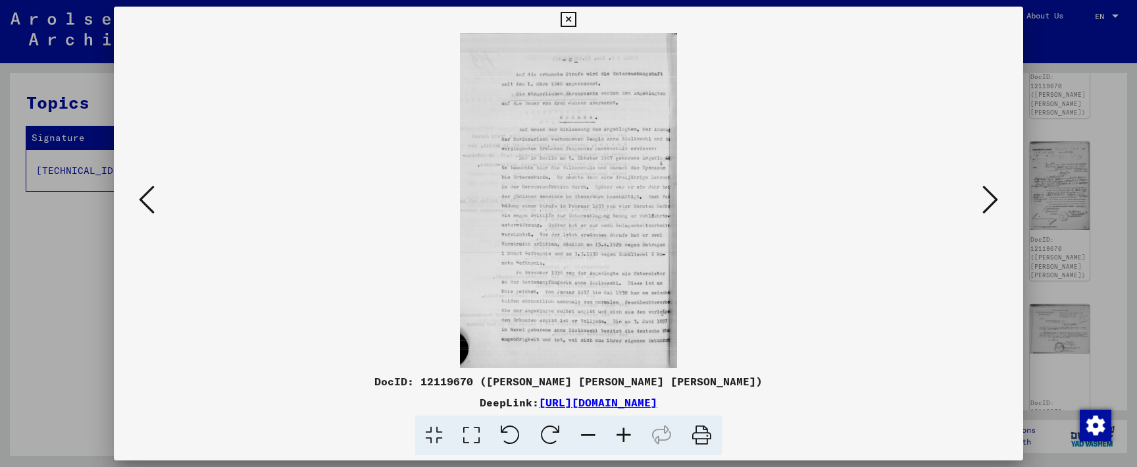
click at [624, 432] on icon at bounding box center [624, 435] width 36 height 40
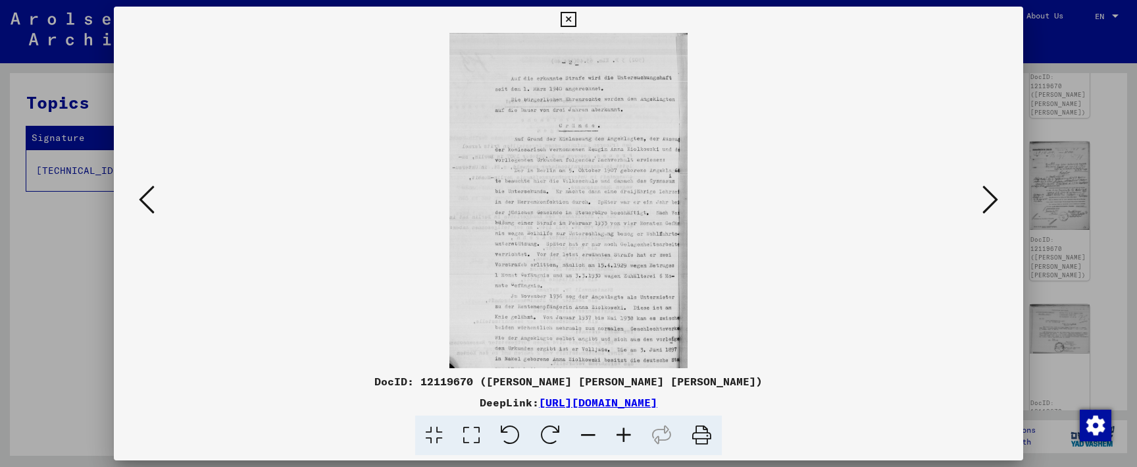
click at [624, 432] on icon at bounding box center [624, 435] width 36 height 40
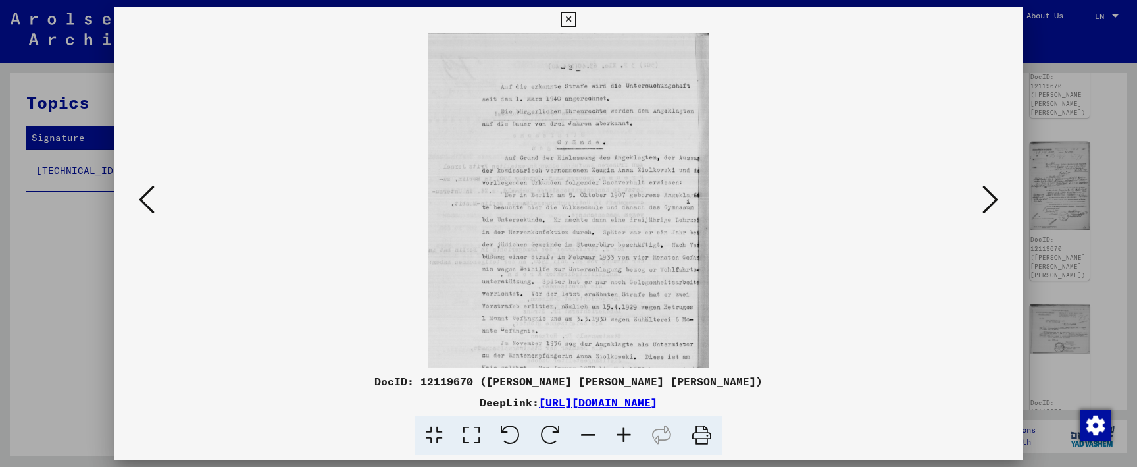
click at [624, 432] on icon at bounding box center [624, 435] width 36 height 40
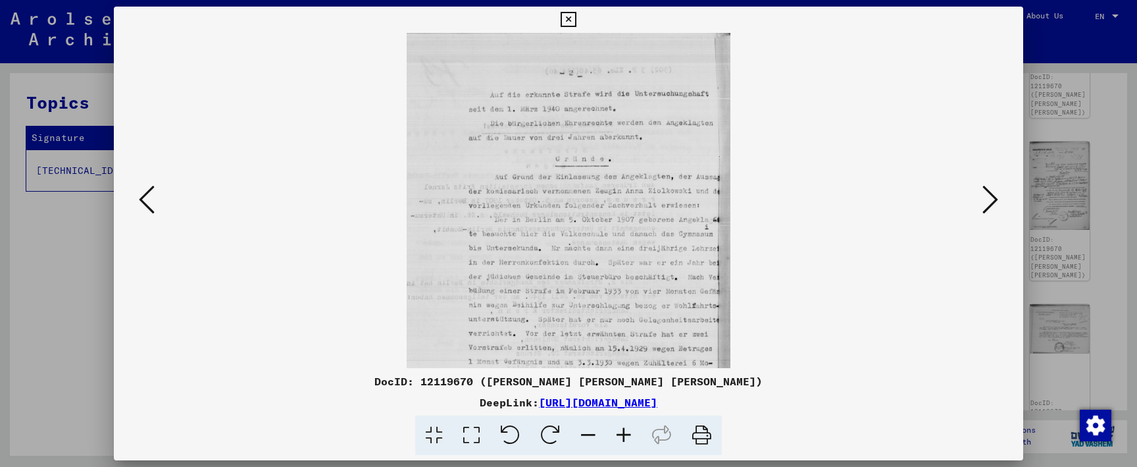
click at [624, 432] on icon at bounding box center [624, 435] width 36 height 40
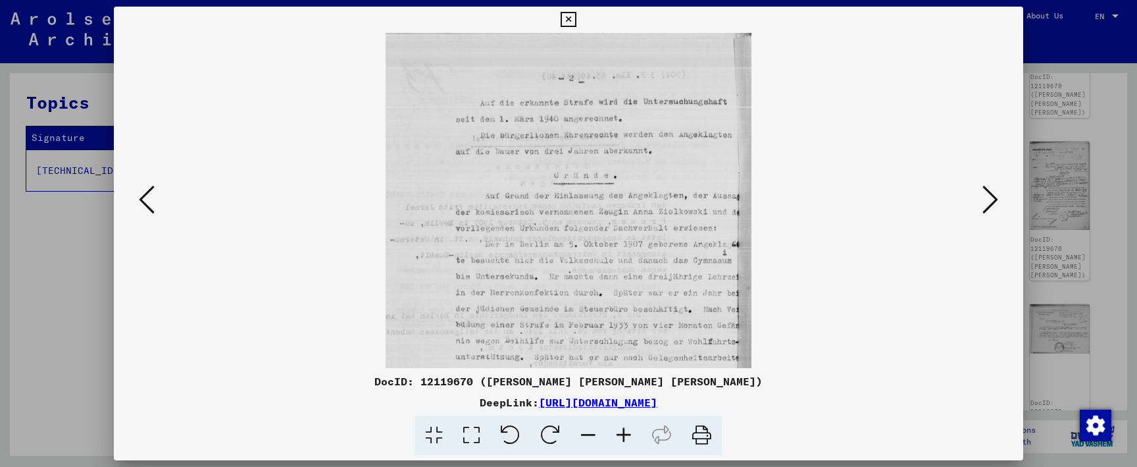
click at [624, 432] on icon at bounding box center [624, 435] width 36 height 40
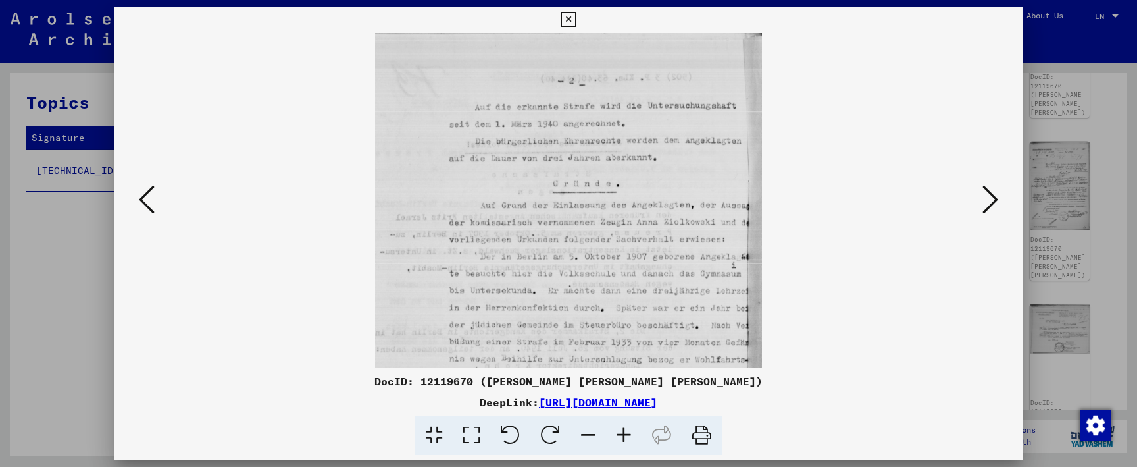
click at [624, 432] on icon at bounding box center [624, 435] width 36 height 40
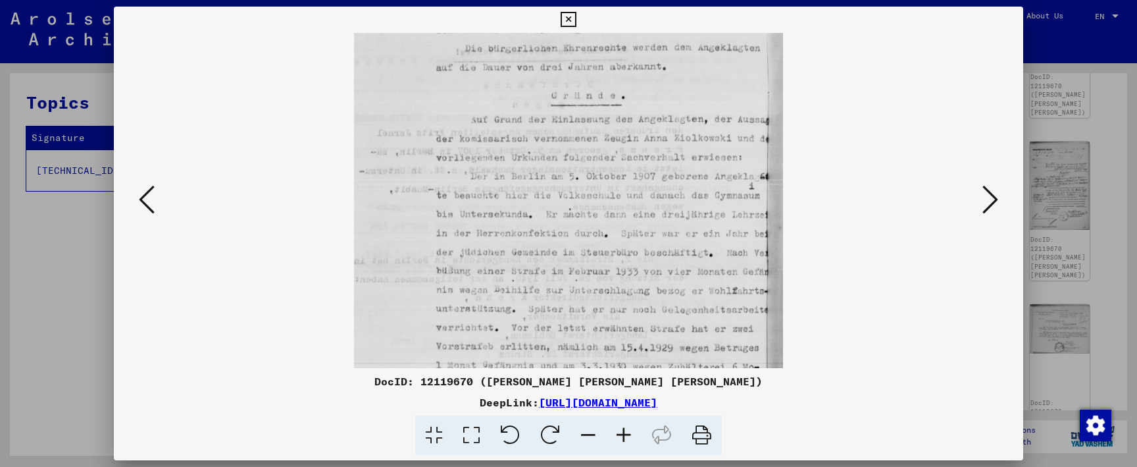
drag, startPoint x: 736, startPoint y: 305, endPoint x: 740, endPoint y: 198, distance: 106.7
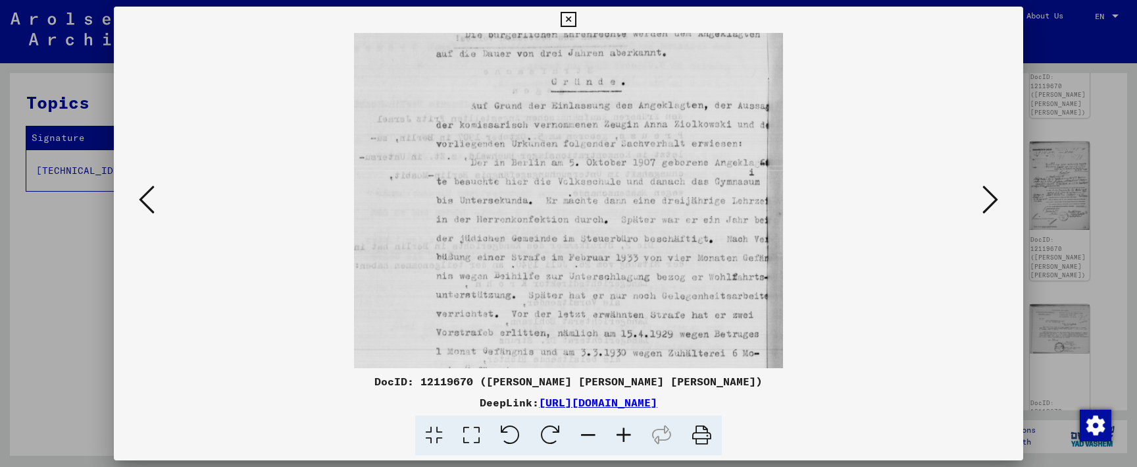
scroll to position [119, 0]
drag, startPoint x: 751, startPoint y: 320, endPoint x: 751, endPoint y: 307, distance: 13.2
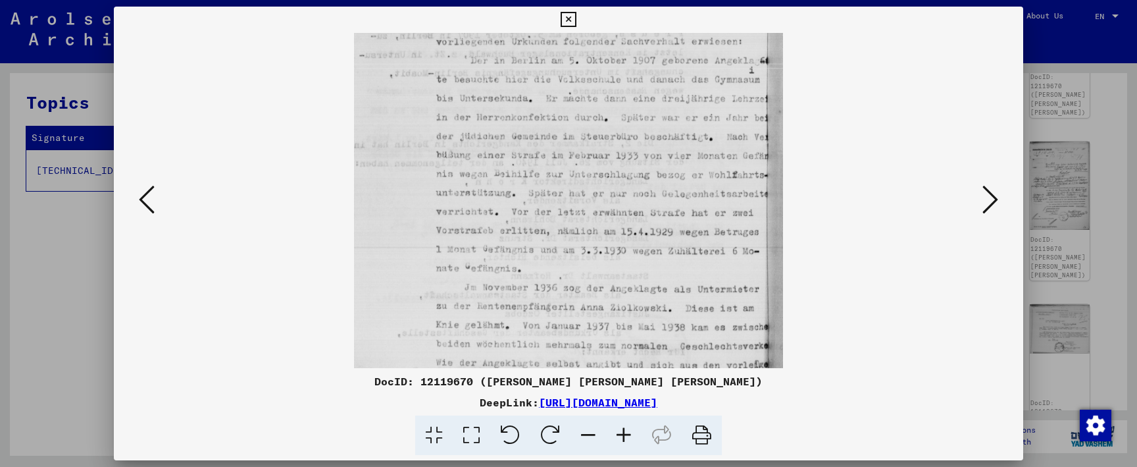
drag, startPoint x: 752, startPoint y: 334, endPoint x: 751, endPoint y: 232, distance: 102.0
drag, startPoint x: 761, startPoint y: 286, endPoint x: 761, endPoint y: 241, distance: 44.7
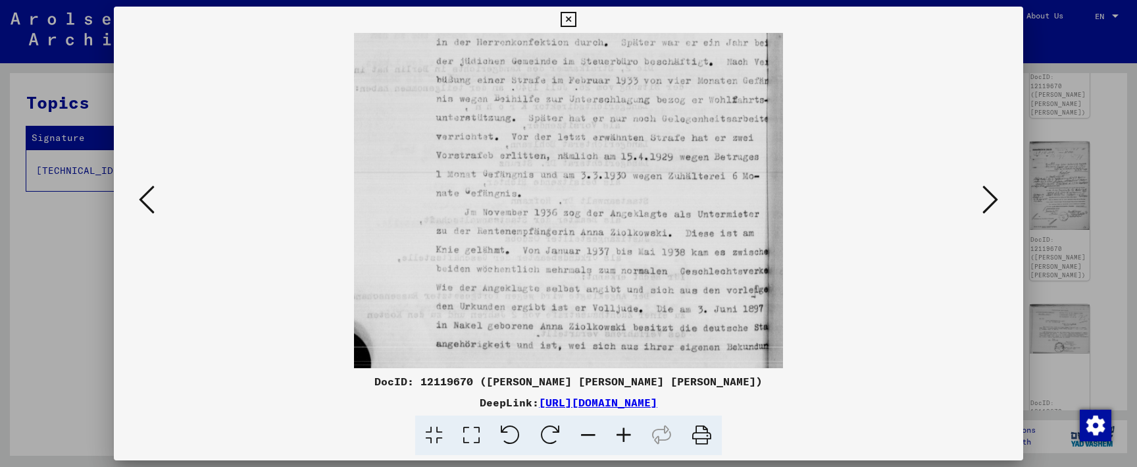
scroll to position [307, 0]
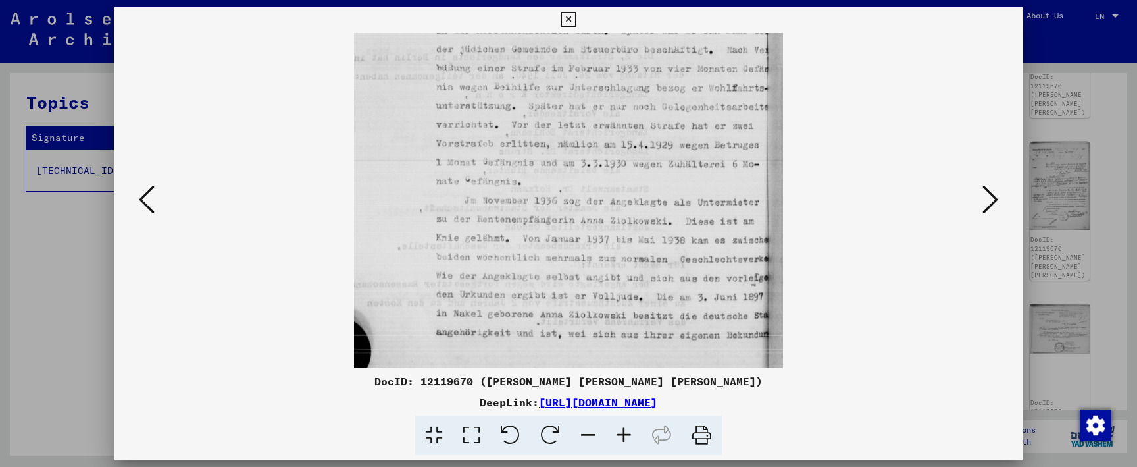
drag, startPoint x: 757, startPoint y: 318, endPoint x: 757, endPoint y: 265, distance: 53.3
